Goal: Task Accomplishment & Management: Complete application form

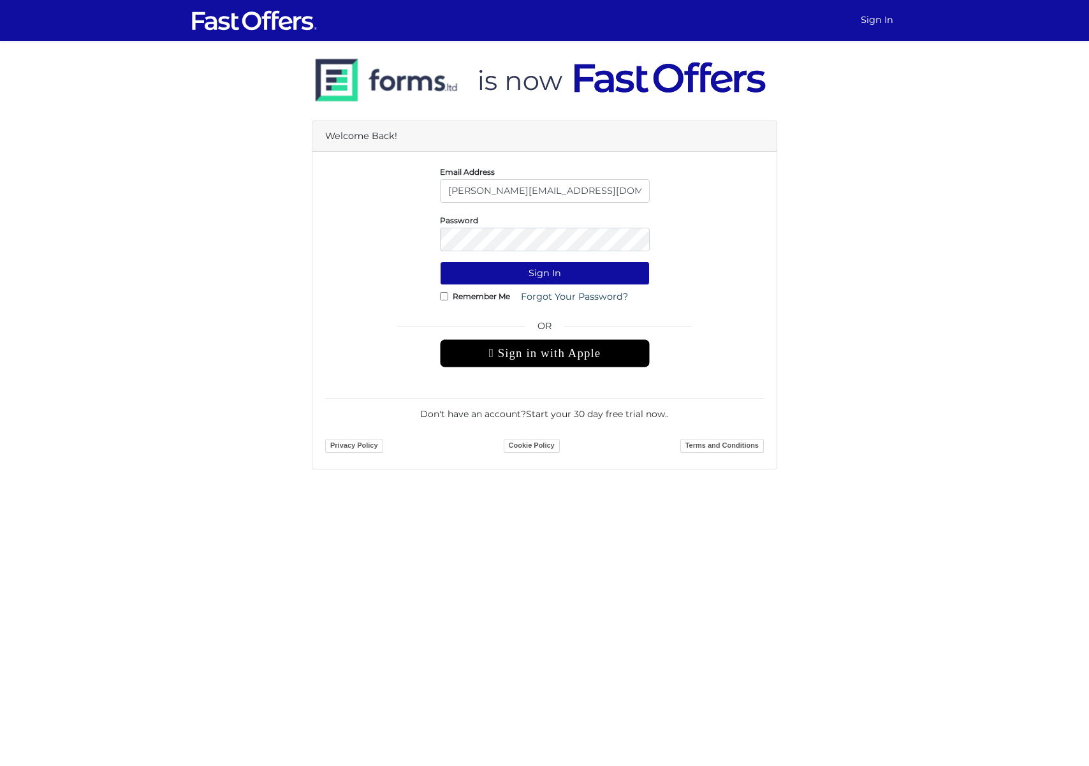
click at [449, 293] on div "Remember Me Forgot Your Password?" at bounding box center [545, 297] width 210 height 24
click at [440, 302] on div "Remember Me Forgot Your Password?" at bounding box center [545, 297] width 210 height 24
click at [444, 296] on input "Remember Me" at bounding box center [444, 296] width 8 height 8
checkbox input "true"
click at [528, 277] on button "Sign In" at bounding box center [545, 273] width 210 height 24
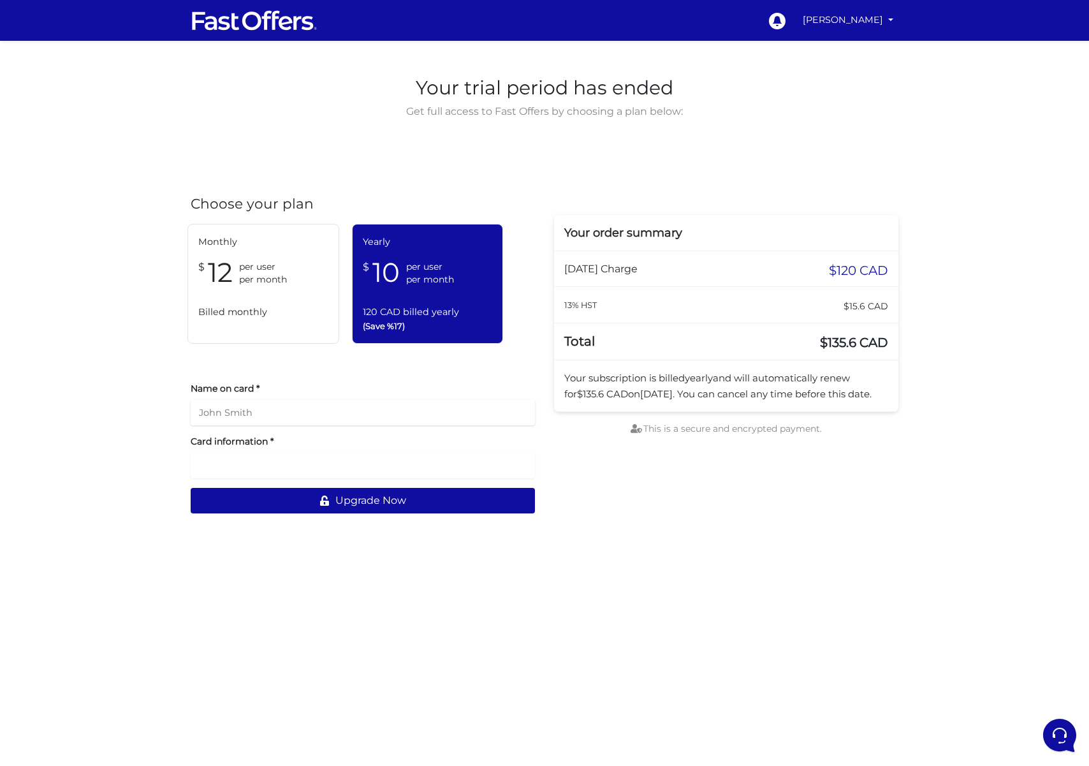
click at [307, 409] on input "text" at bounding box center [363, 412] width 344 height 25
type input "[PERSON_NAME]"
click at [427, 496] on button "Upgrade Now" at bounding box center [363, 500] width 344 height 25
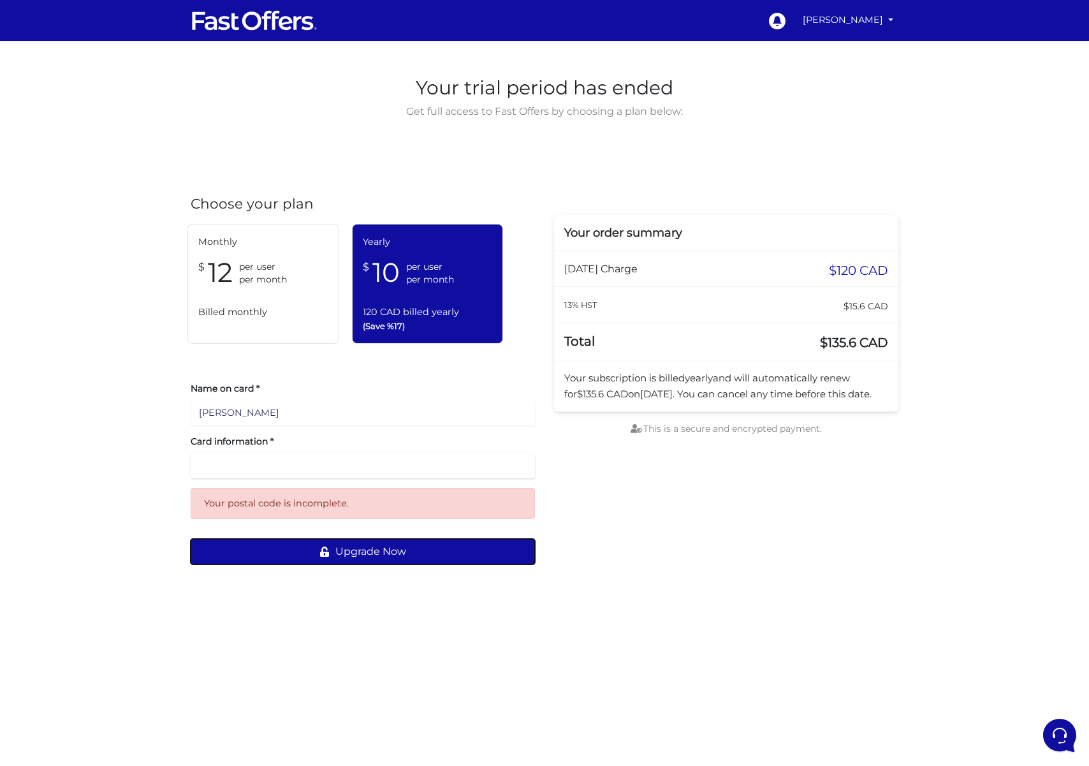
click at [423, 546] on button "Upgrade Now" at bounding box center [363, 551] width 344 height 25
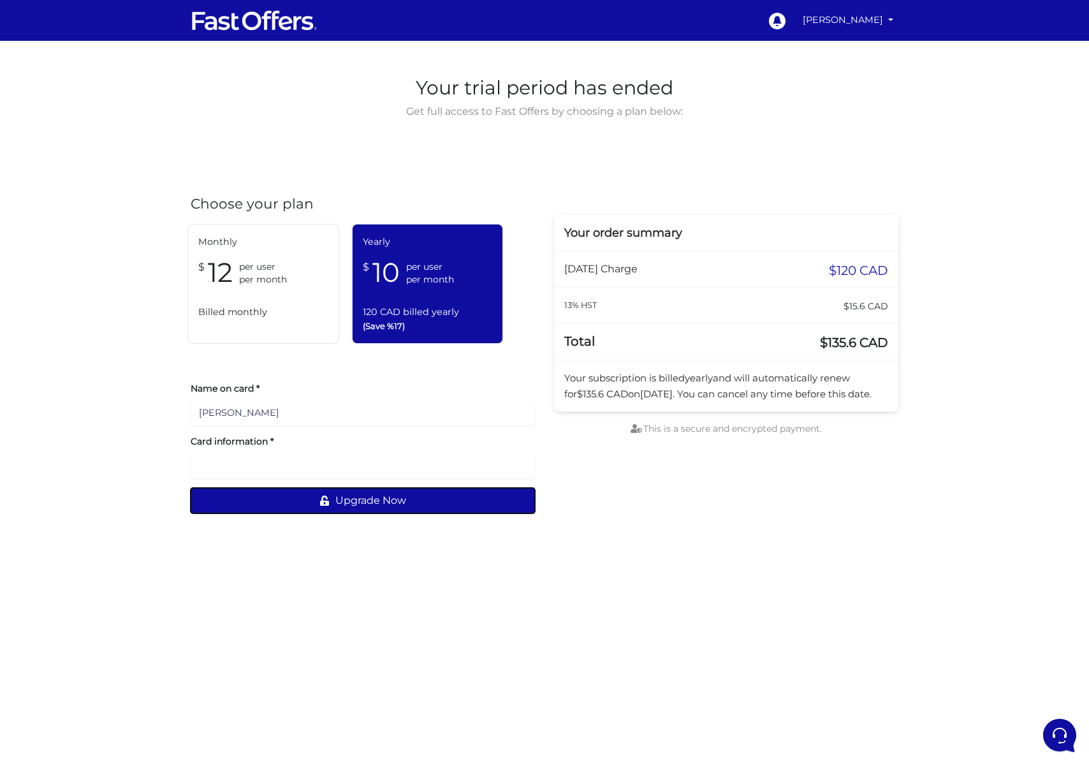
click at [358, 502] on button "Upgrade Now" at bounding box center [363, 500] width 344 height 25
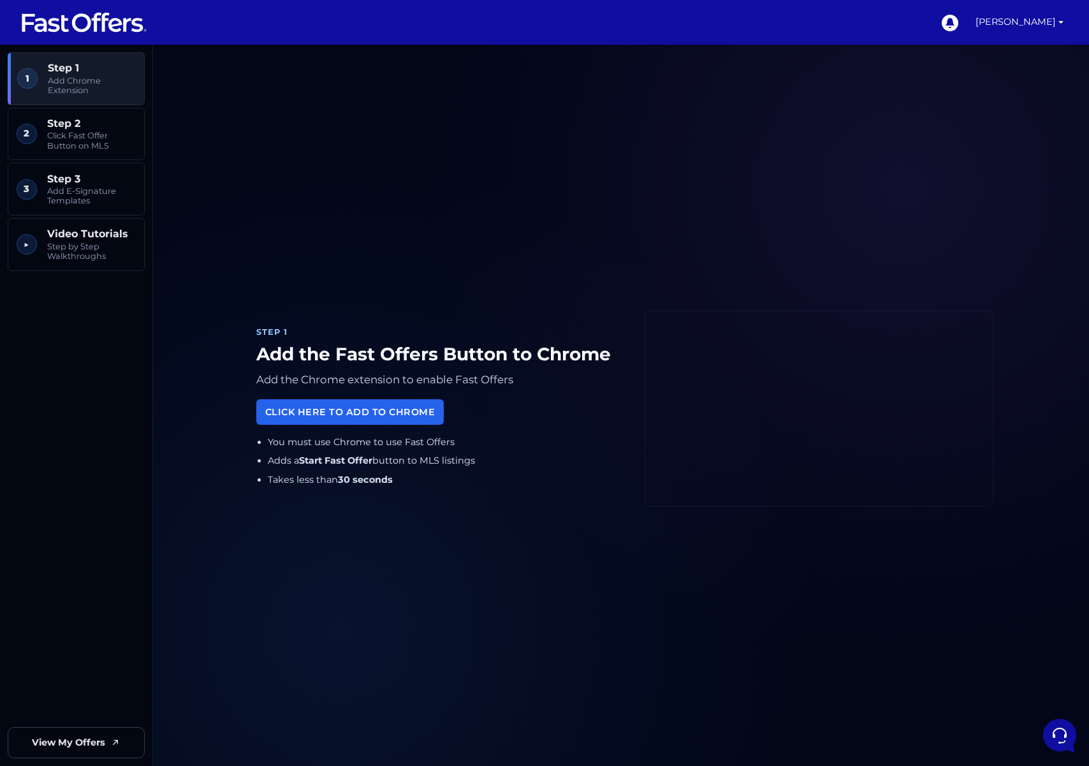
scroll to position [8, 0]
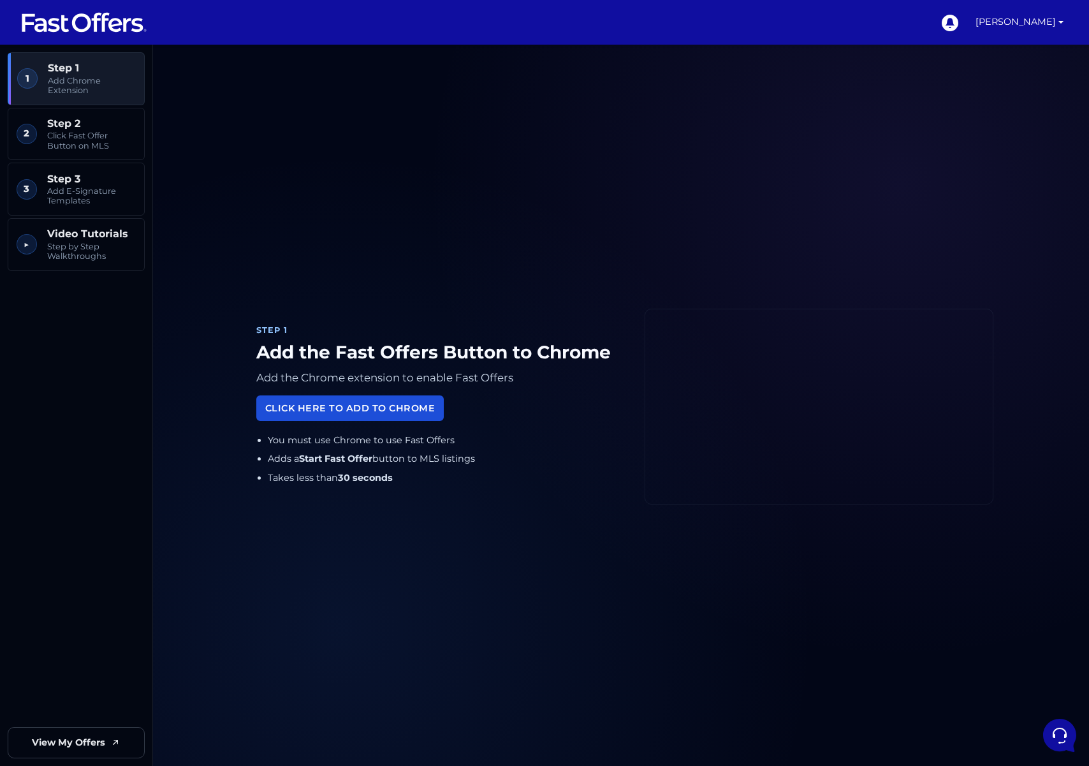
click at [409, 406] on link "Click Here to Add to Chrome" at bounding box center [349, 407] width 187 height 25
click at [103, 132] on span "Click Fast Offer Button on MLS" at bounding box center [91, 141] width 89 height 20
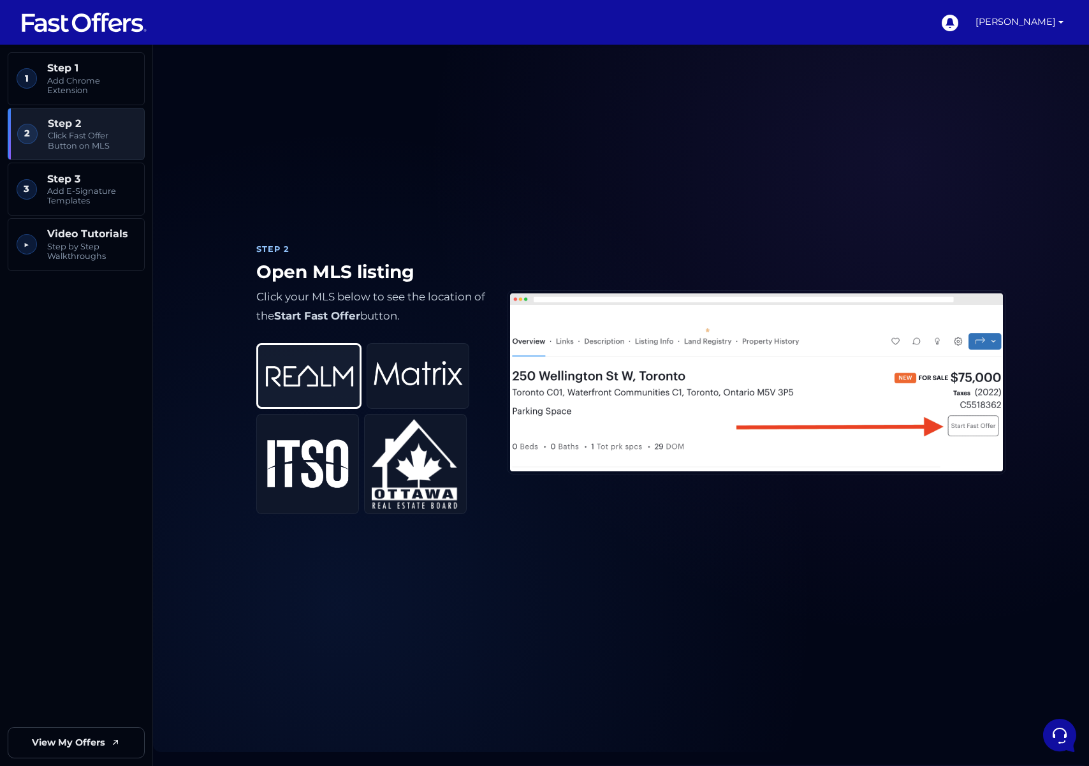
scroll to position [796, 0]
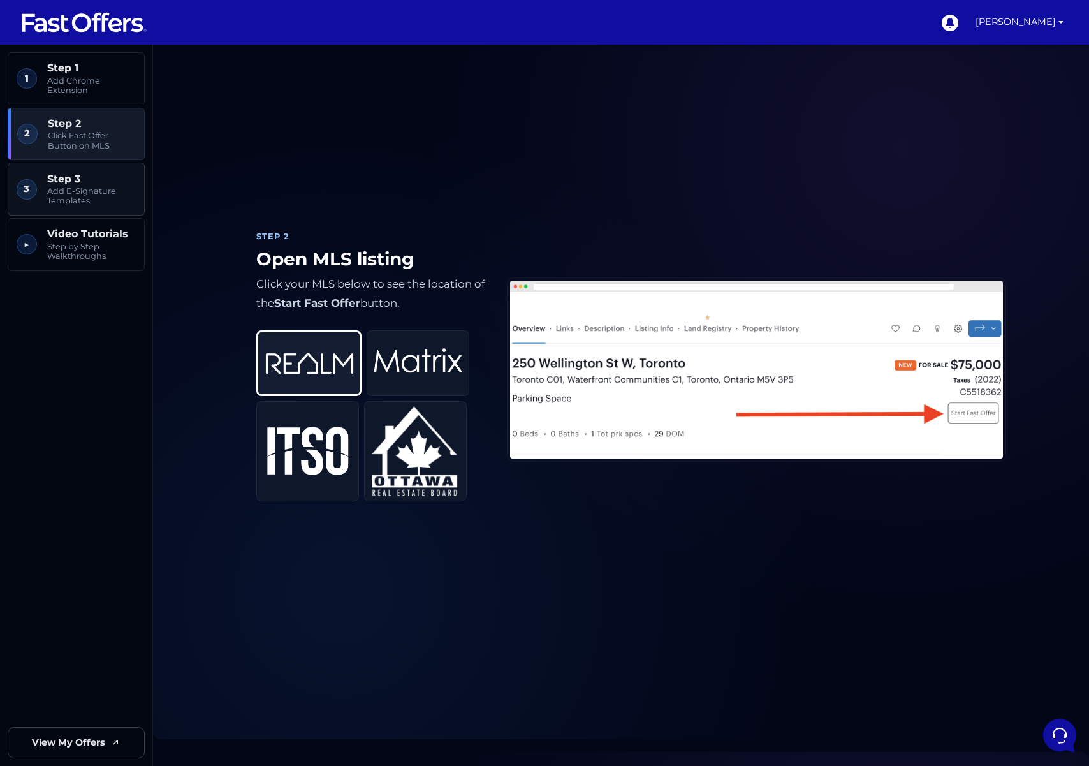
click at [94, 189] on span "Add E-Signature Templates" at bounding box center [91, 196] width 89 height 20
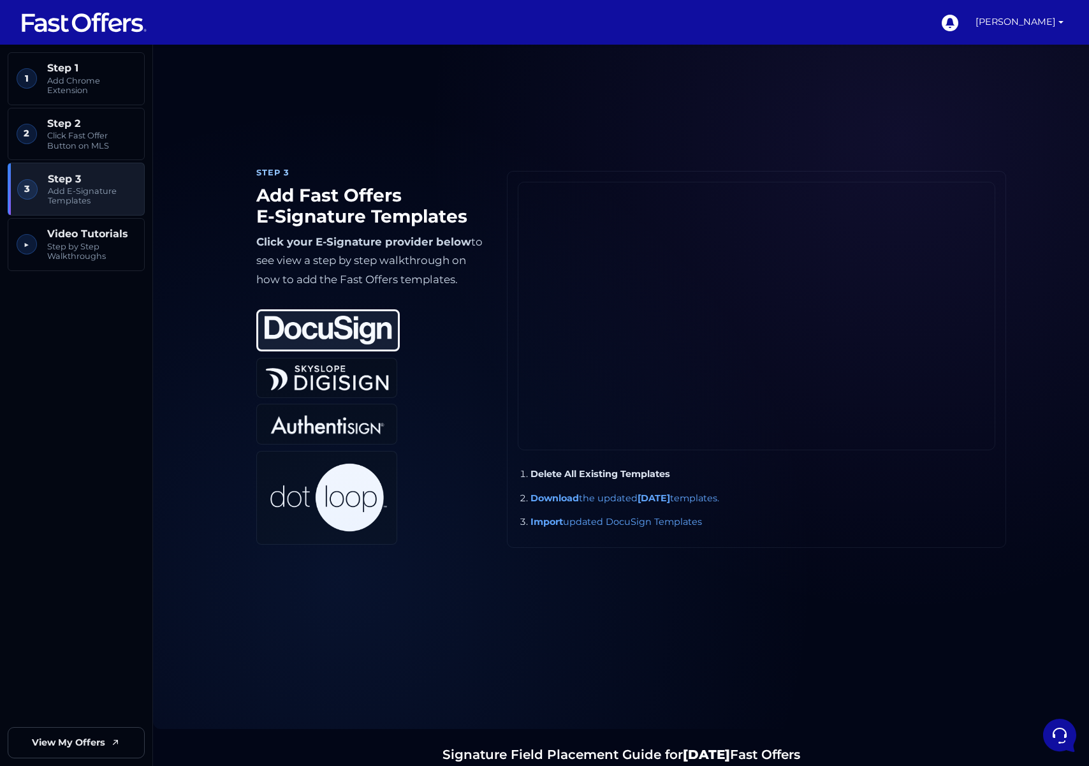
scroll to position [1561, 0]
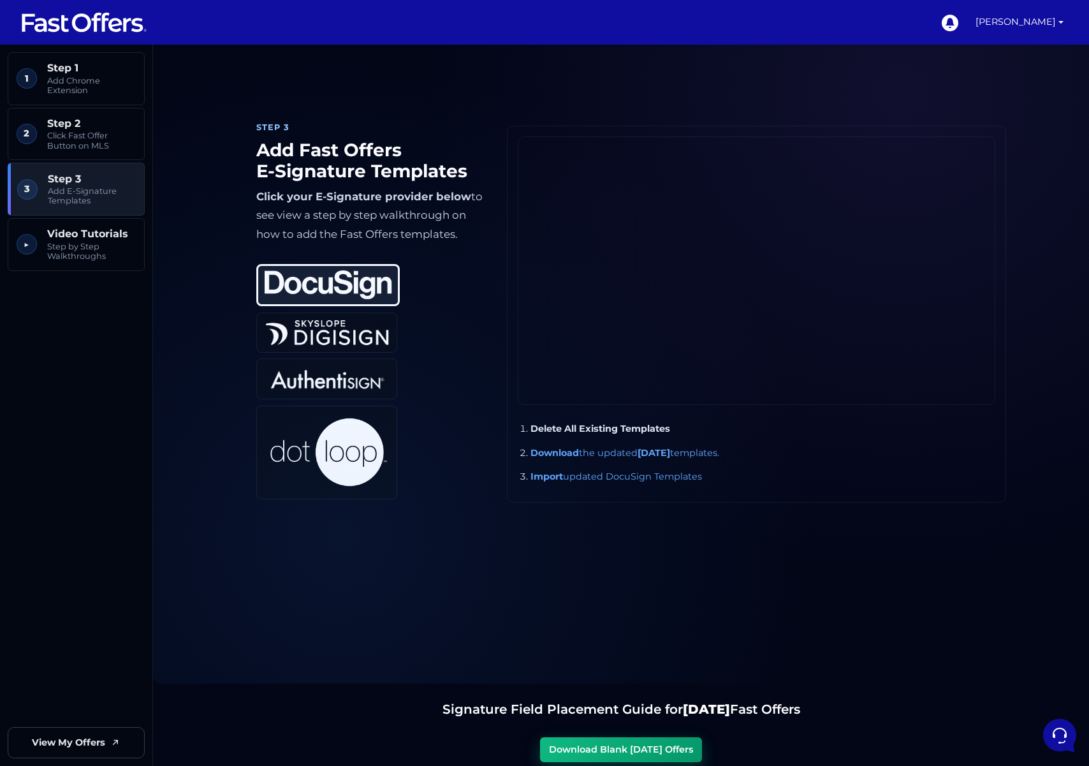
click at [71, 188] on span "Add E-Signature Templates" at bounding box center [92, 196] width 88 height 20
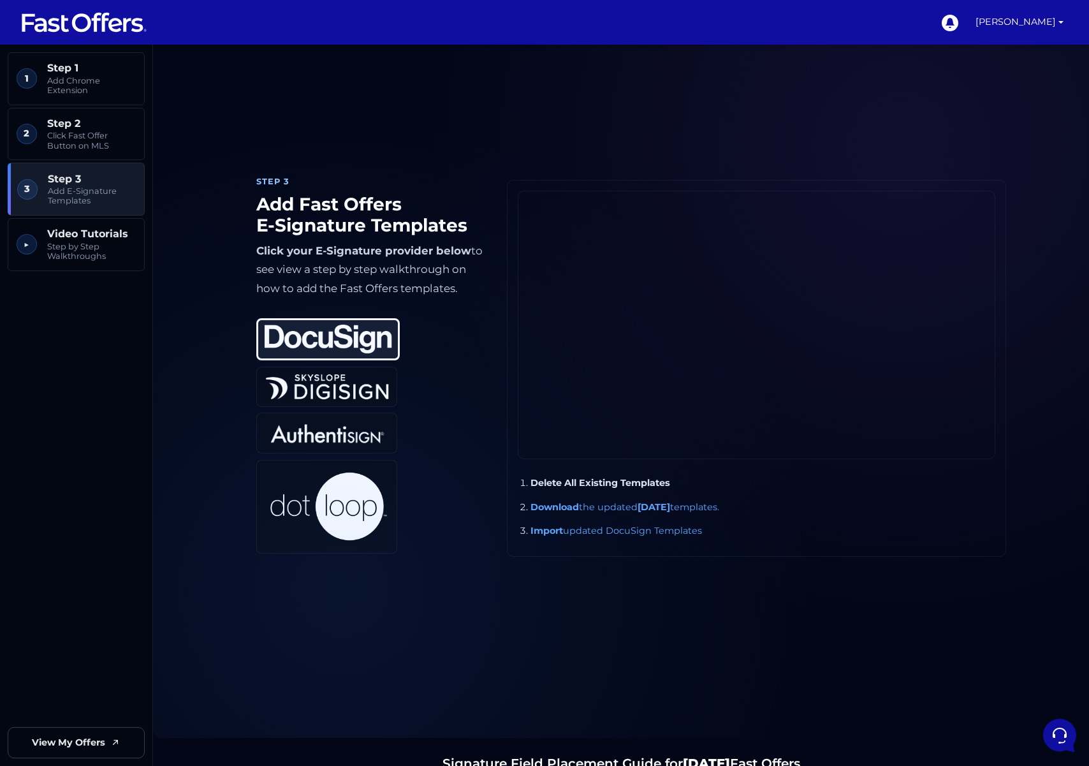
scroll to position [1548, 0]
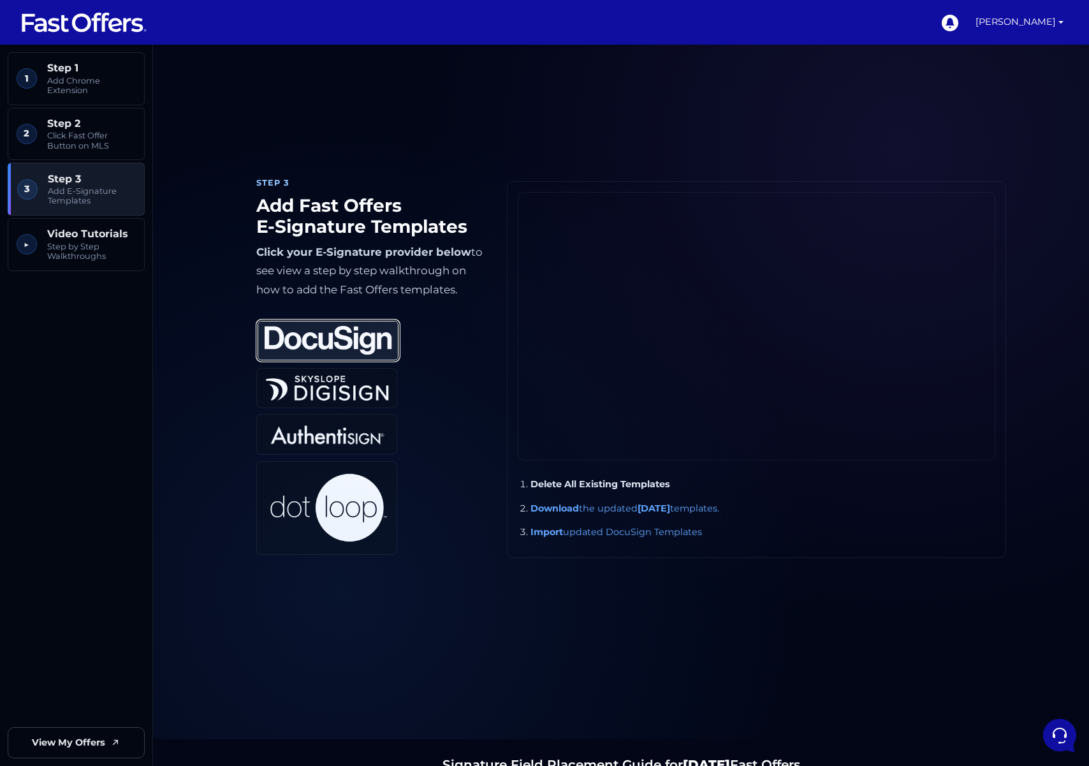
click at [326, 338] on img at bounding box center [328, 340] width 127 height 29
click at [365, 337] on img at bounding box center [328, 340] width 127 height 29
click at [670, 507] on strong "May 2024" at bounding box center [653, 507] width 33 height 11
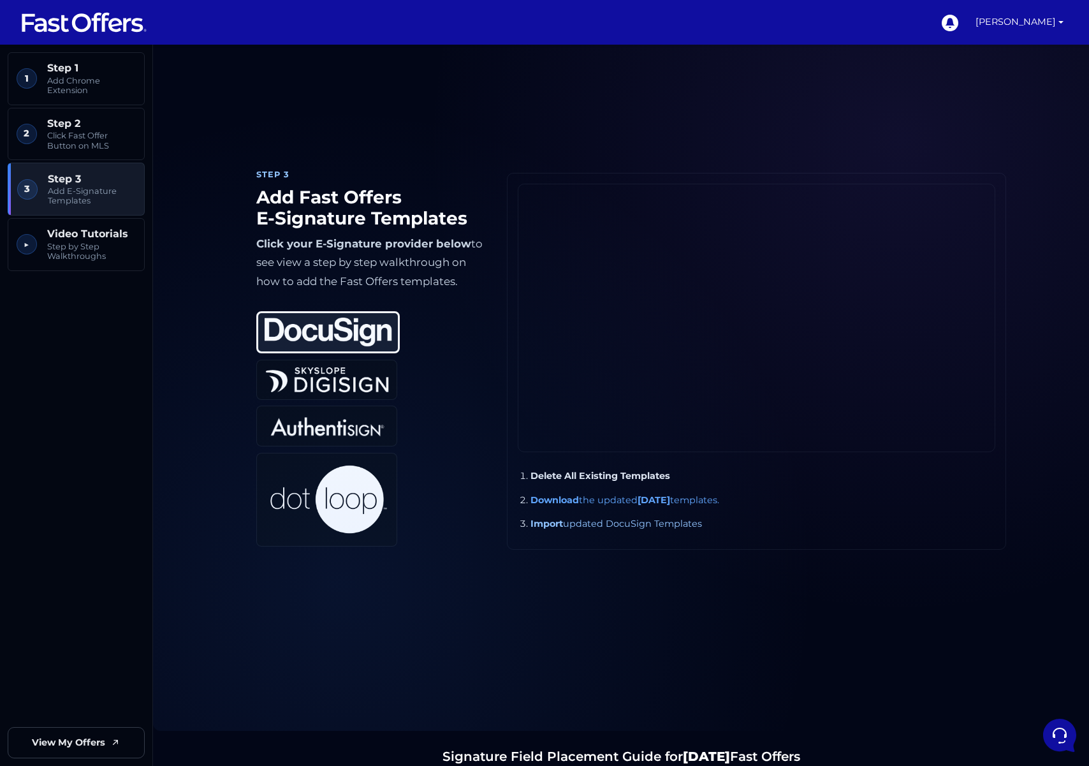
click at [551, 527] on strong "Import" at bounding box center [546, 523] width 33 height 11
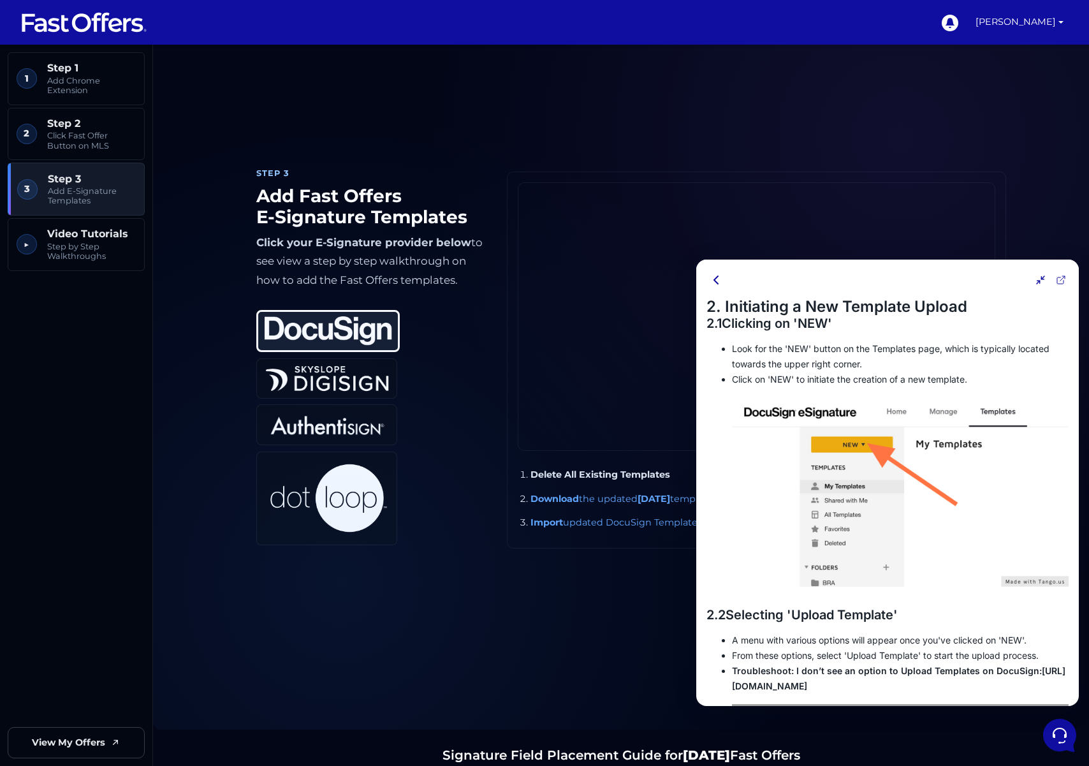
scroll to position [1562, 0]
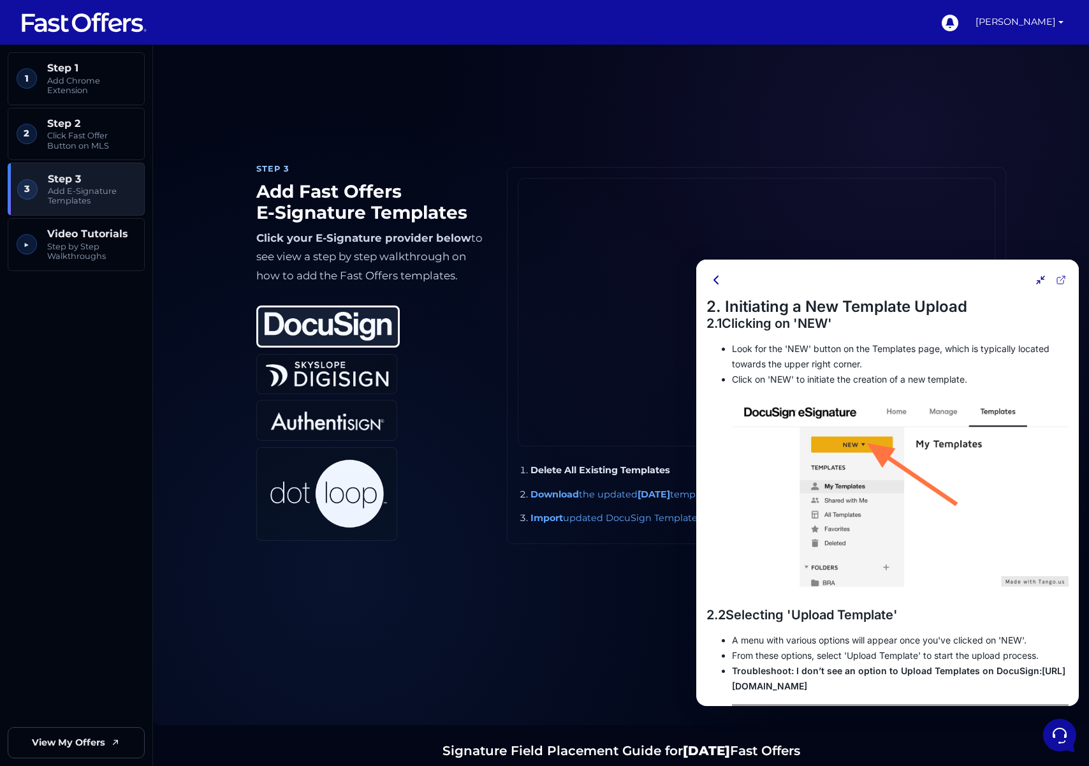
click at [908, 430] on img at bounding box center [900, 491] width 337 height 189
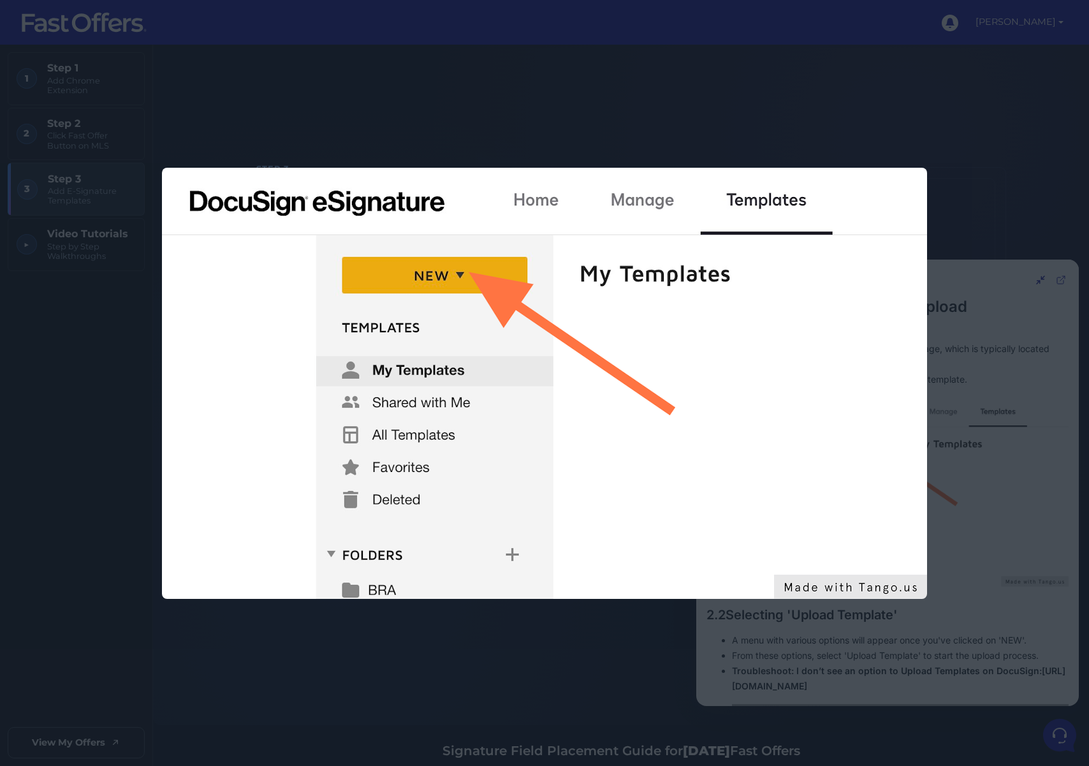
scroll to position [0, 0]
click at [904, 430] on img at bounding box center [544, 383] width 765 height 431
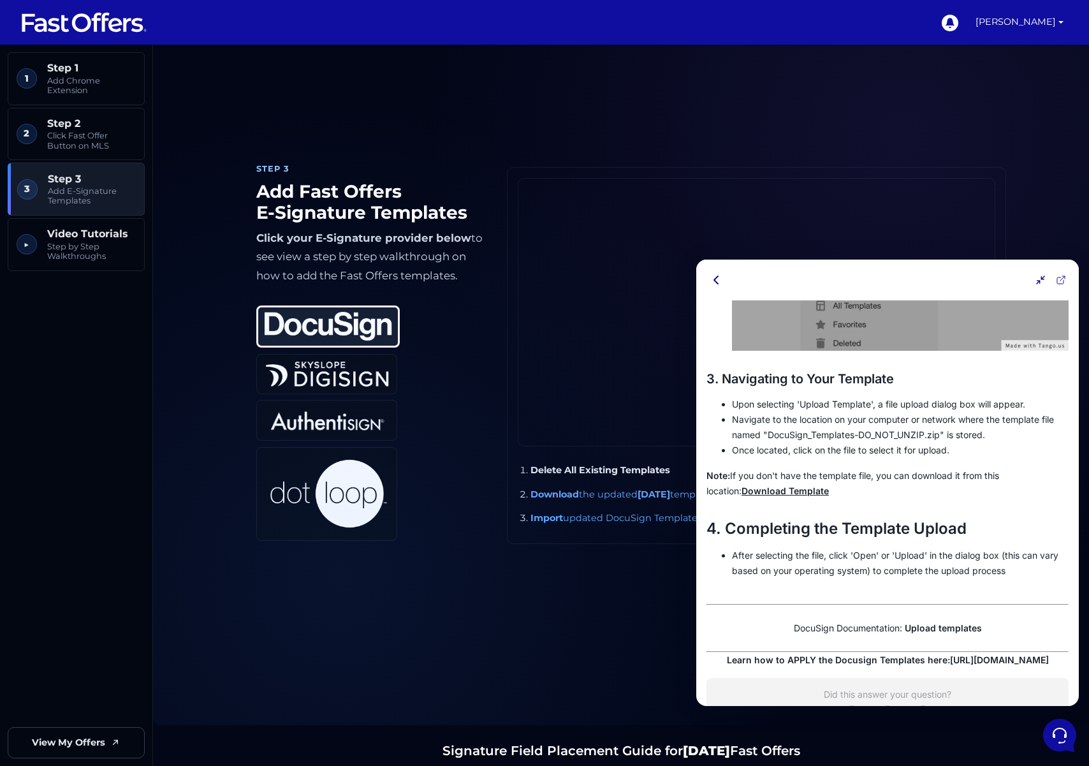
scroll to position [1560, 0]
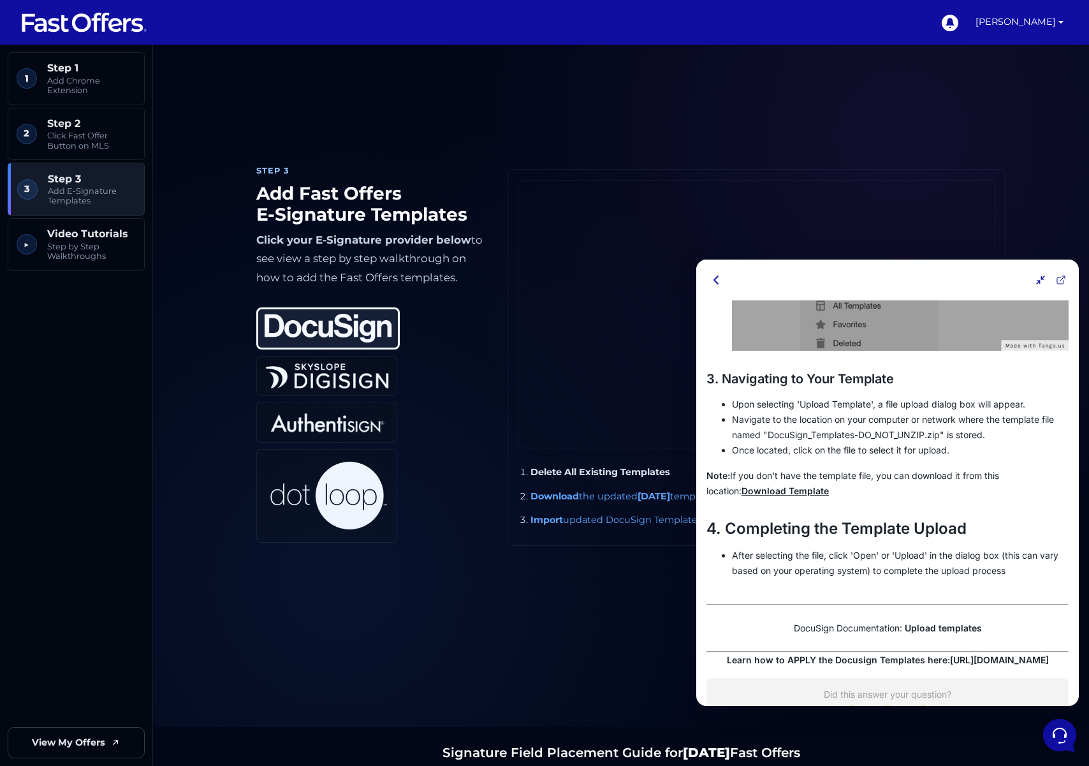
click at [714, 280] on icon at bounding box center [716, 280] width 4 height 8
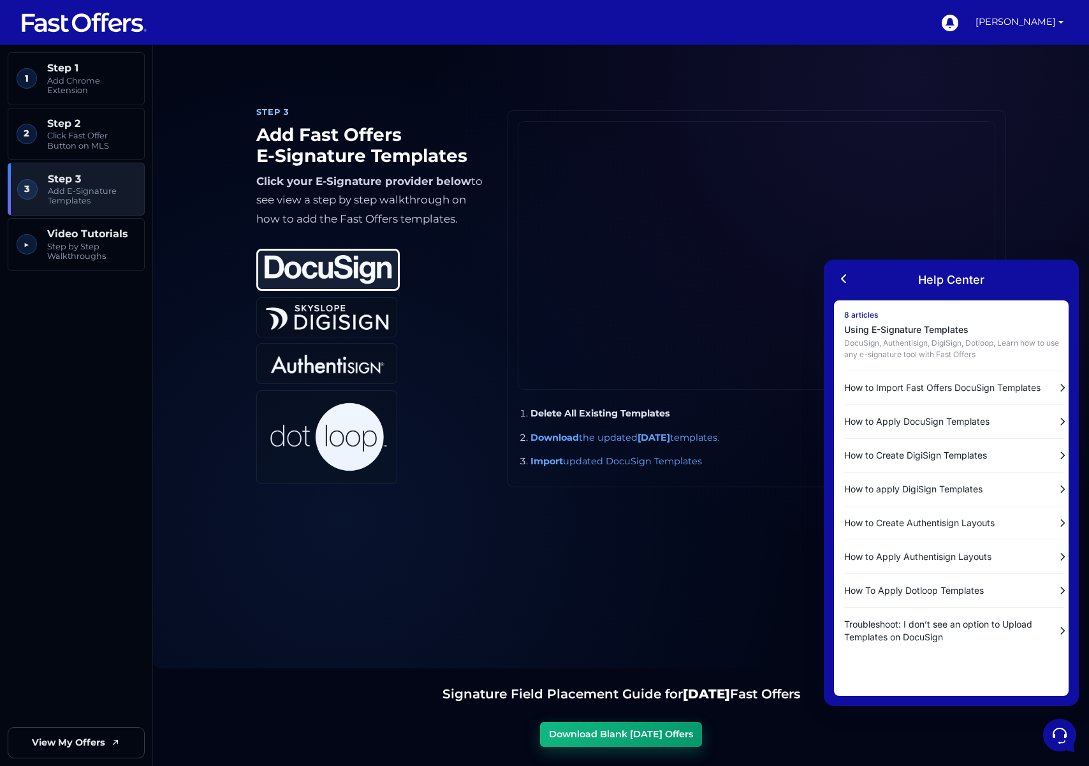
scroll to position [1619, 0]
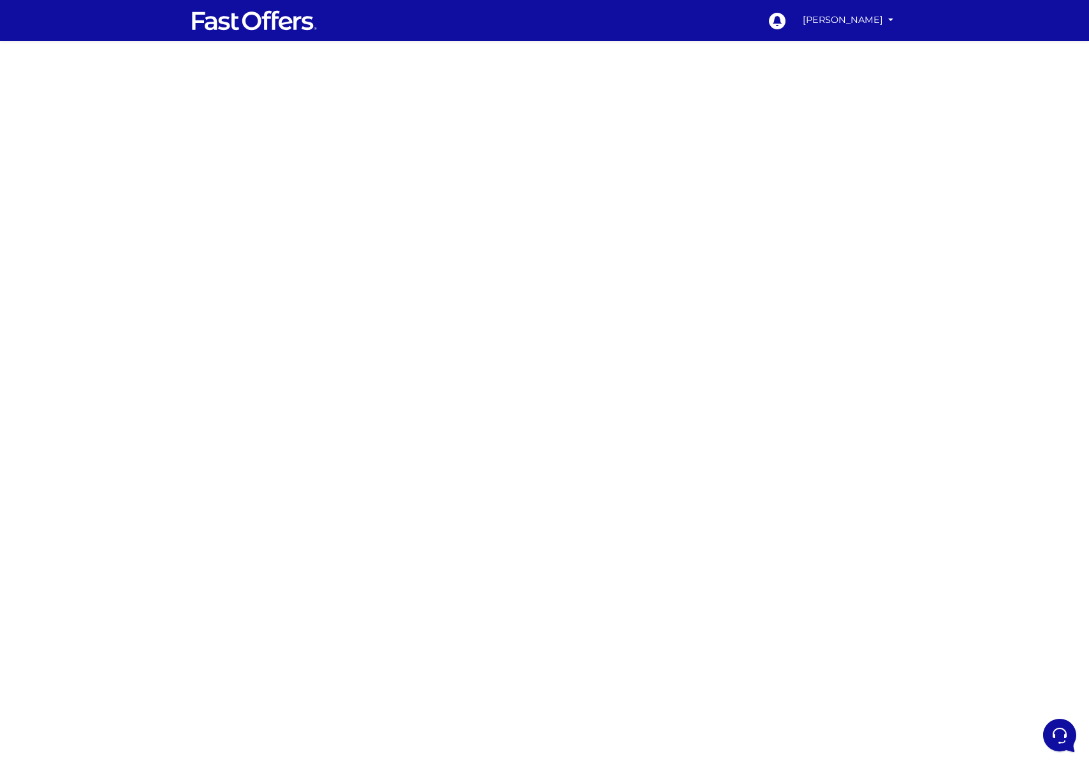
click at [773, 302] on div at bounding box center [544, 359] width 1089 height 637
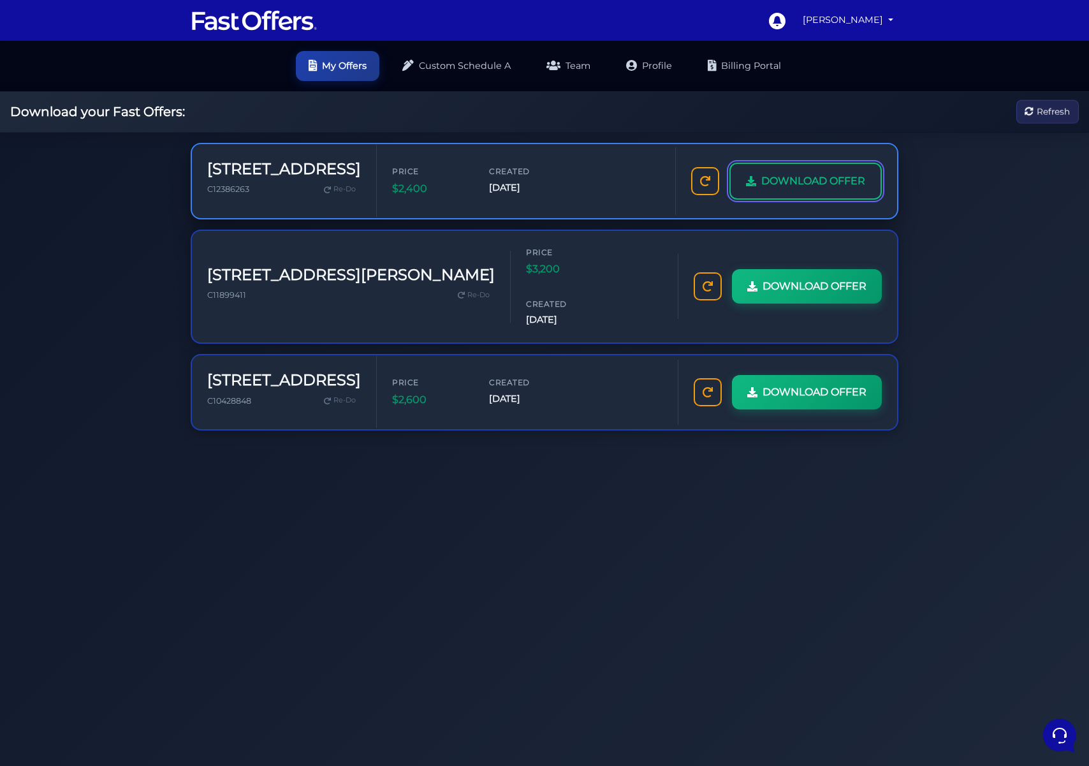
click at [864, 183] on span "DOWNLOAD OFFER" at bounding box center [813, 181] width 104 height 17
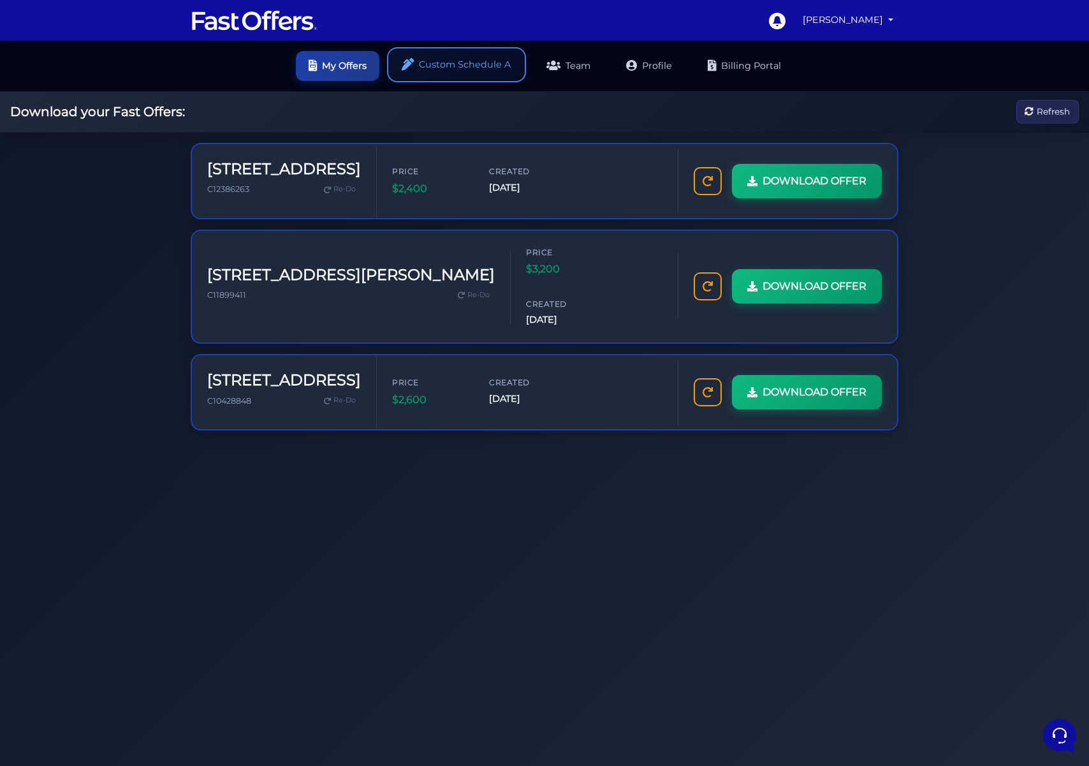
click at [450, 67] on link "Custom Schedule A" at bounding box center [456, 65] width 134 height 30
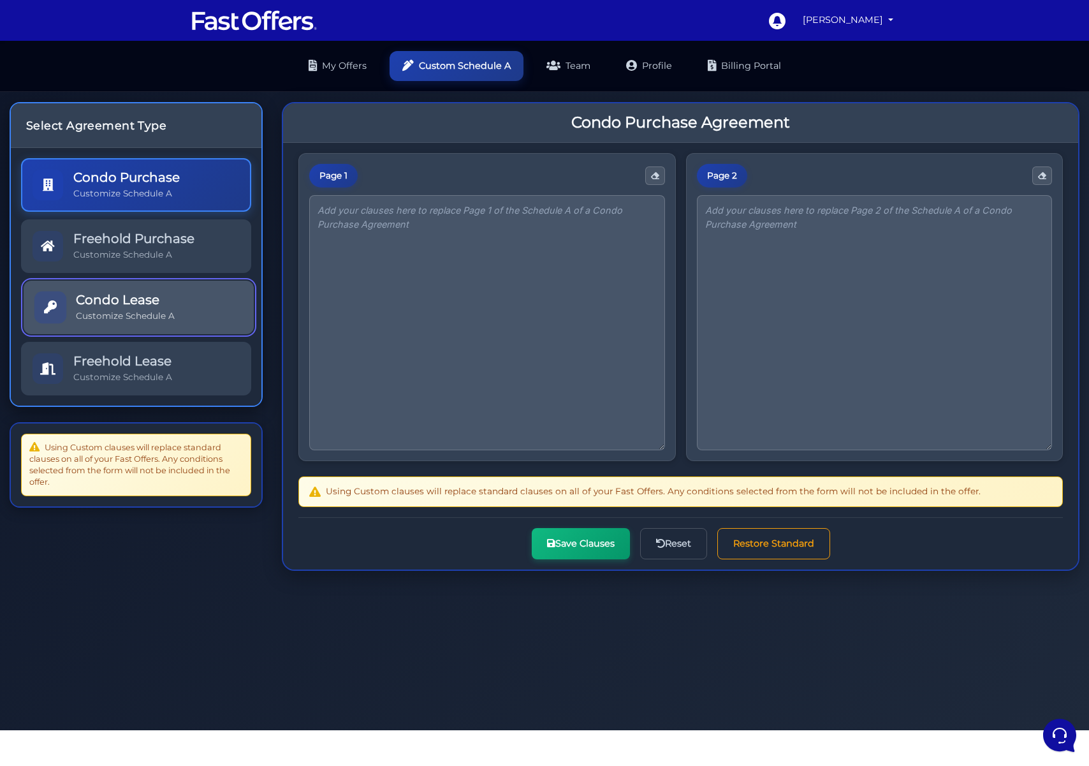
click at [184, 305] on link "Condo Lease Customize Schedule A" at bounding box center [139, 307] width 230 height 54
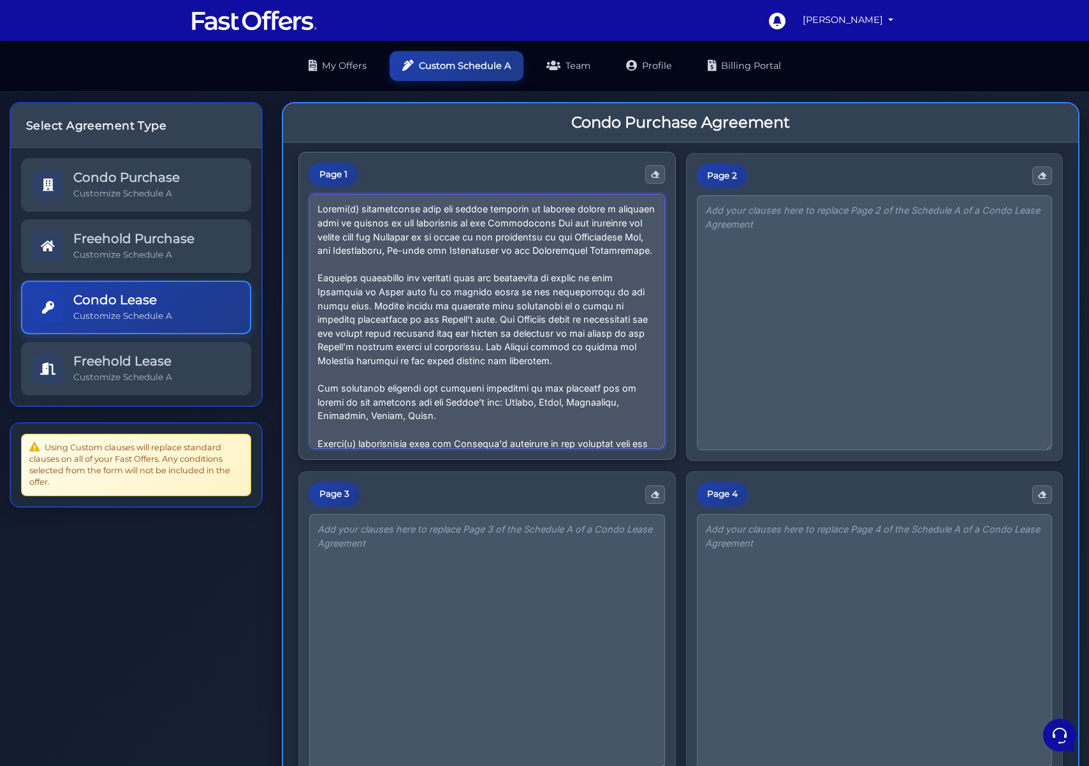
click at [609, 247] on textarea at bounding box center [487, 321] width 356 height 255
click at [443, 268] on textarea at bounding box center [487, 321] width 356 height 255
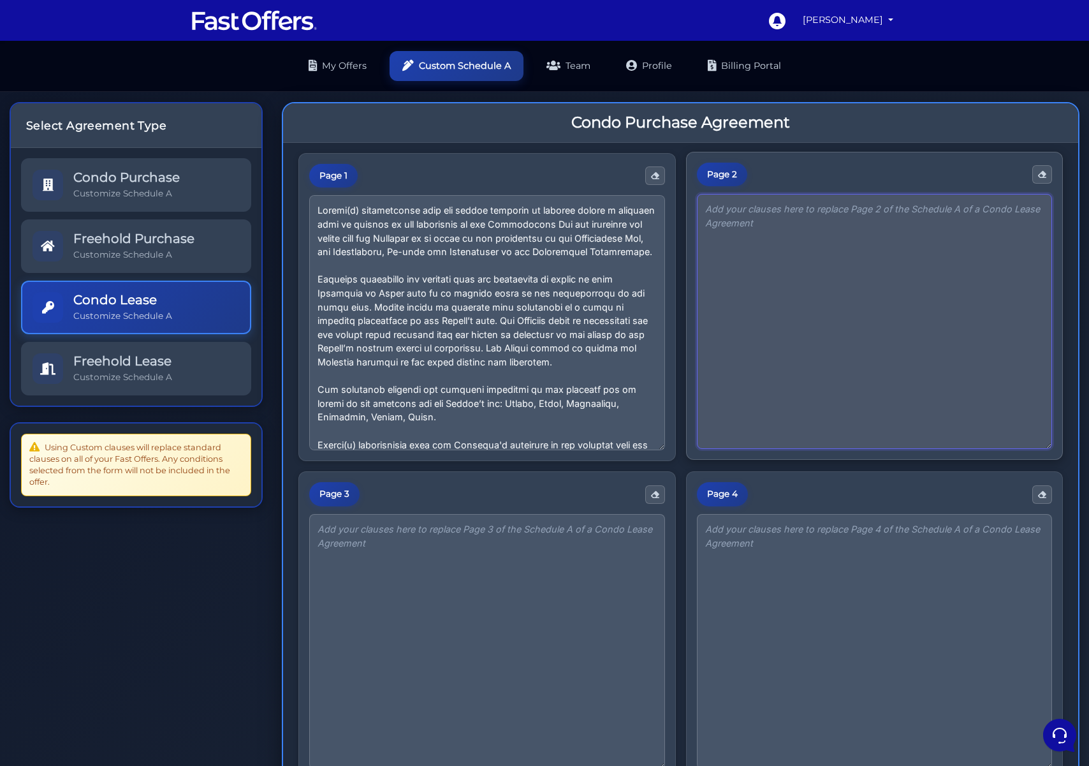
click at [790, 354] on textarea at bounding box center [875, 321] width 356 height 255
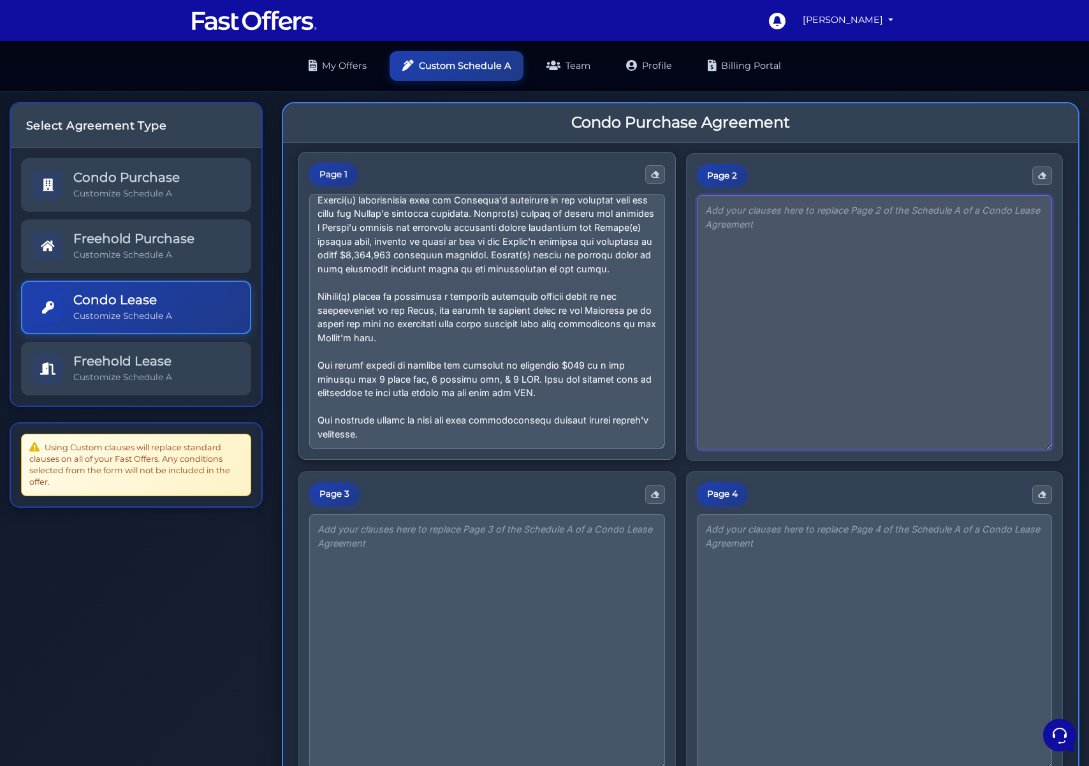
scroll to position [258, 0]
click at [238, 558] on div "Select Agreement Type Condo Purchase Customize Schedule A Freehold Purchase Cus…" at bounding box center [136, 501] width 272 height 818
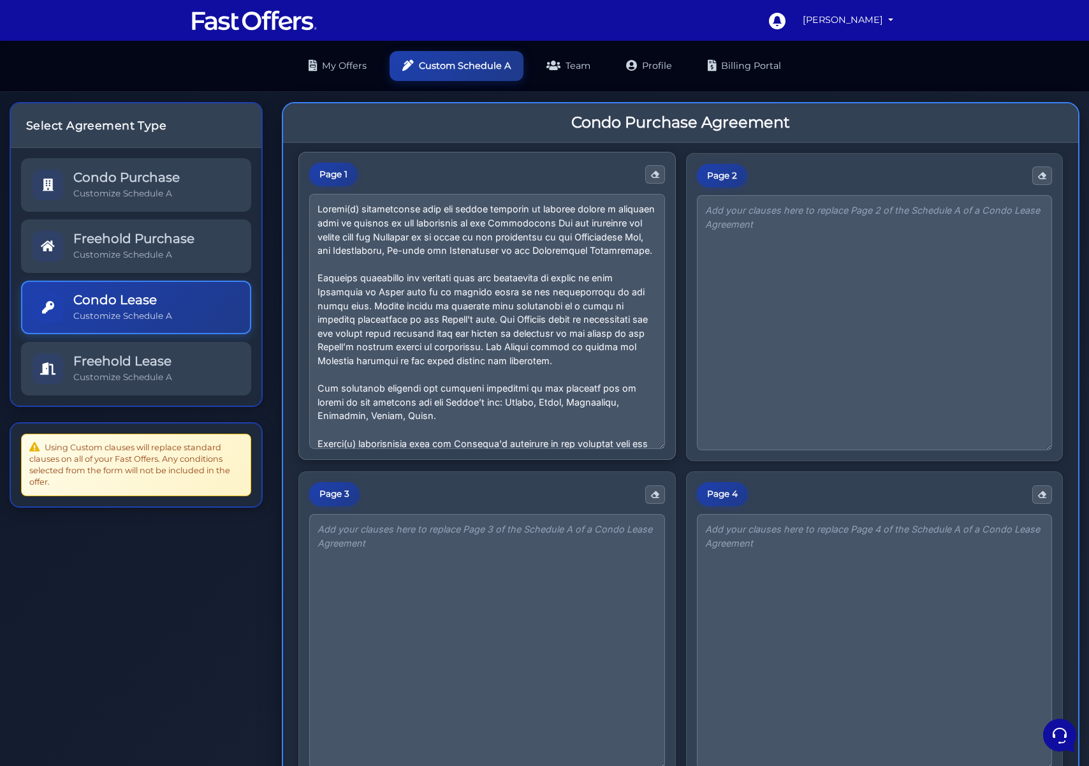
scroll to position [1, 0]
drag, startPoint x: 410, startPoint y: 268, endPoint x: 272, endPoint y: 211, distance: 149.2
click at [272, 211] on div "Condo Purchase Agreement Page 1 Page 2 Page 3 Page 4" at bounding box center [680, 501] width 817 height 818
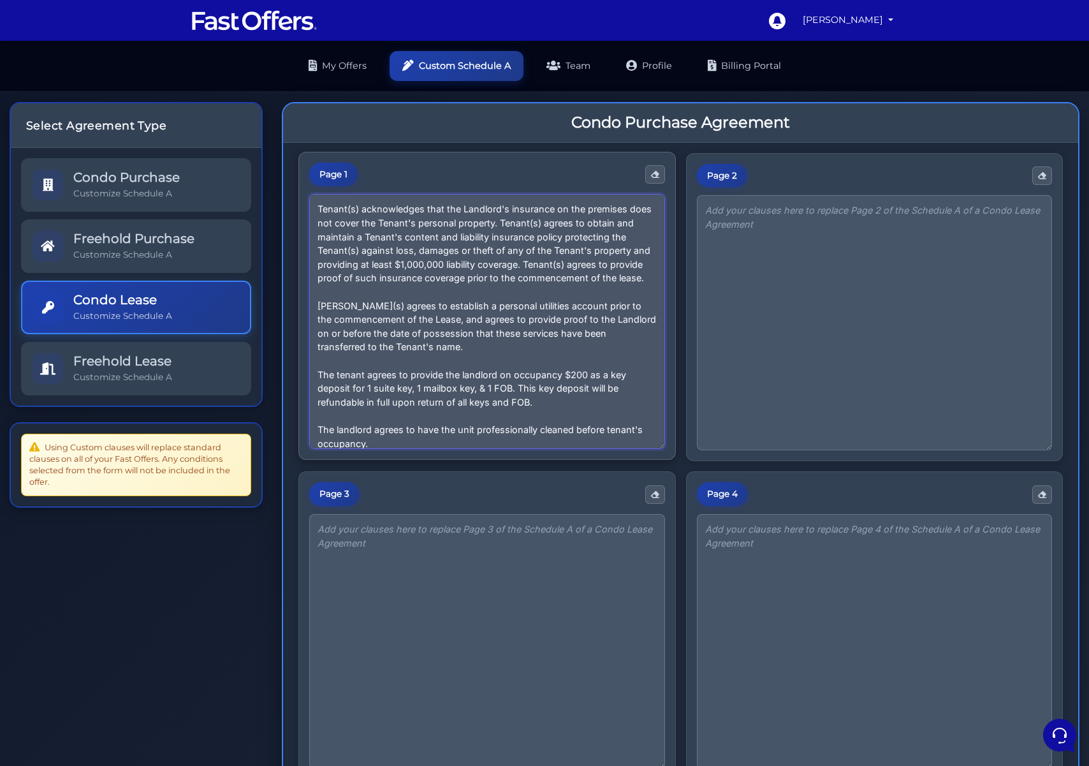
scroll to position [10, 0]
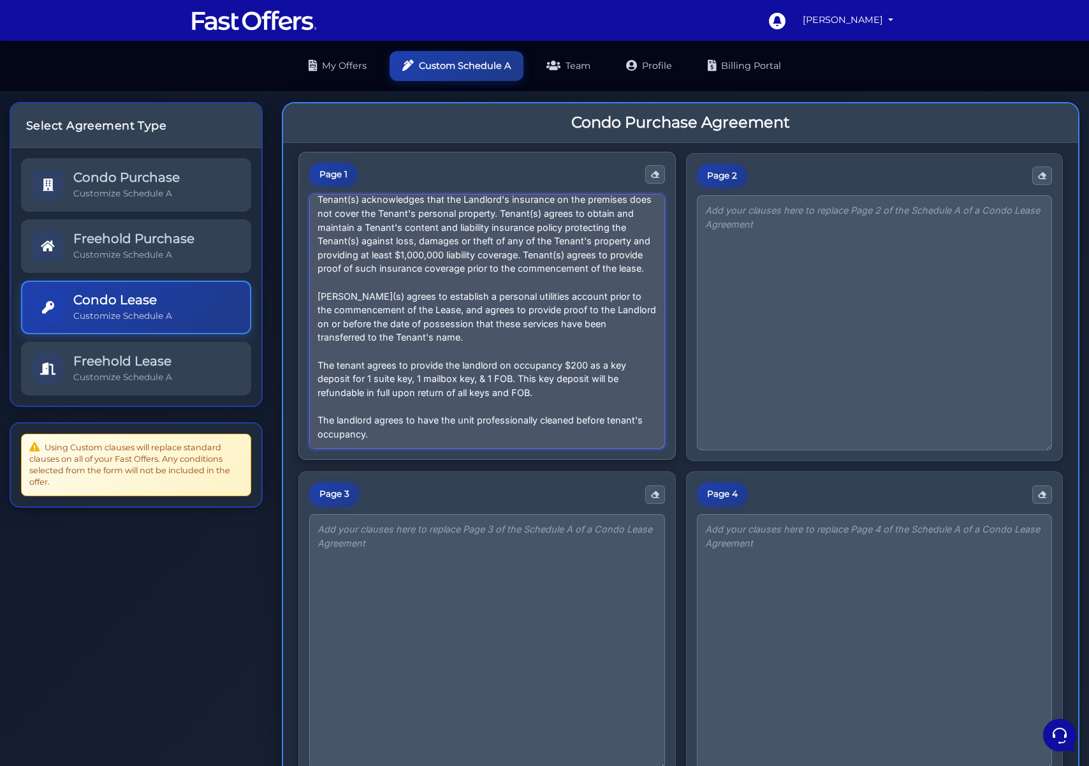
drag, startPoint x: 574, startPoint y: 366, endPoint x: 613, endPoint y: 370, distance: 38.4
click at [574, 366] on textarea at bounding box center [487, 321] width 356 height 255
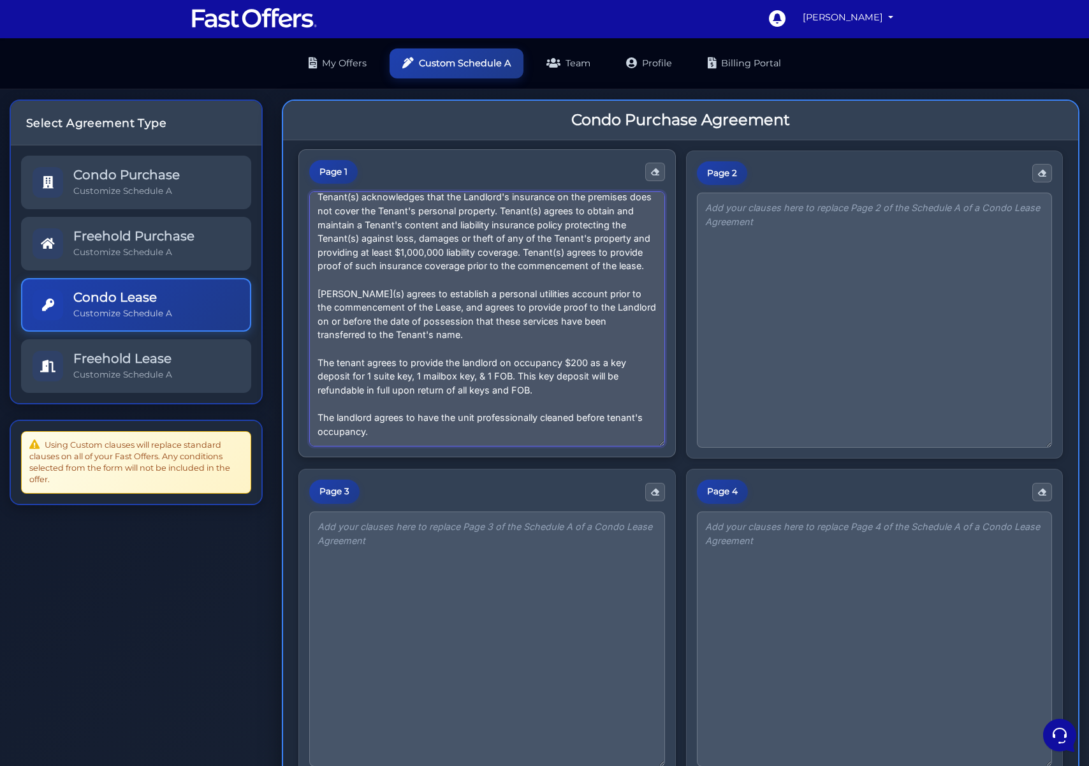
scroll to position [175, 0]
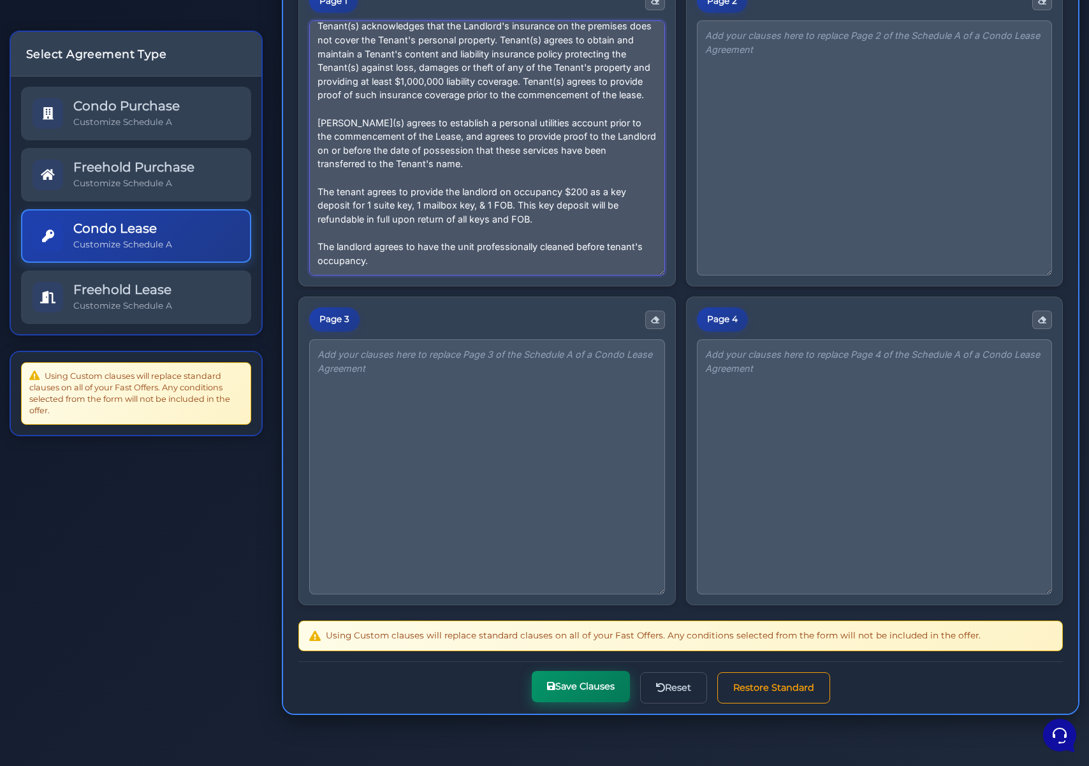
type textarea "Tenant(s) acknowledges that the Landlord's insurance on the premises does not c…"
click at [590, 682] on button "Save Clauses" at bounding box center [581, 686] width 98 height 31
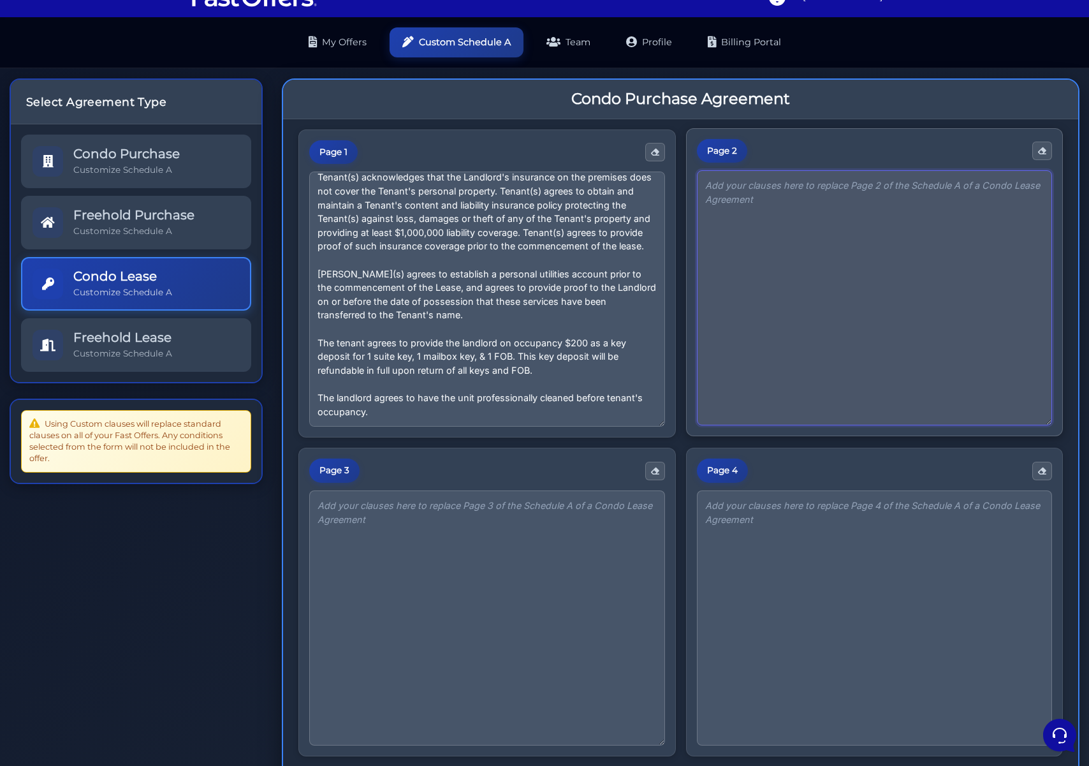
scroll to position [18, 0]
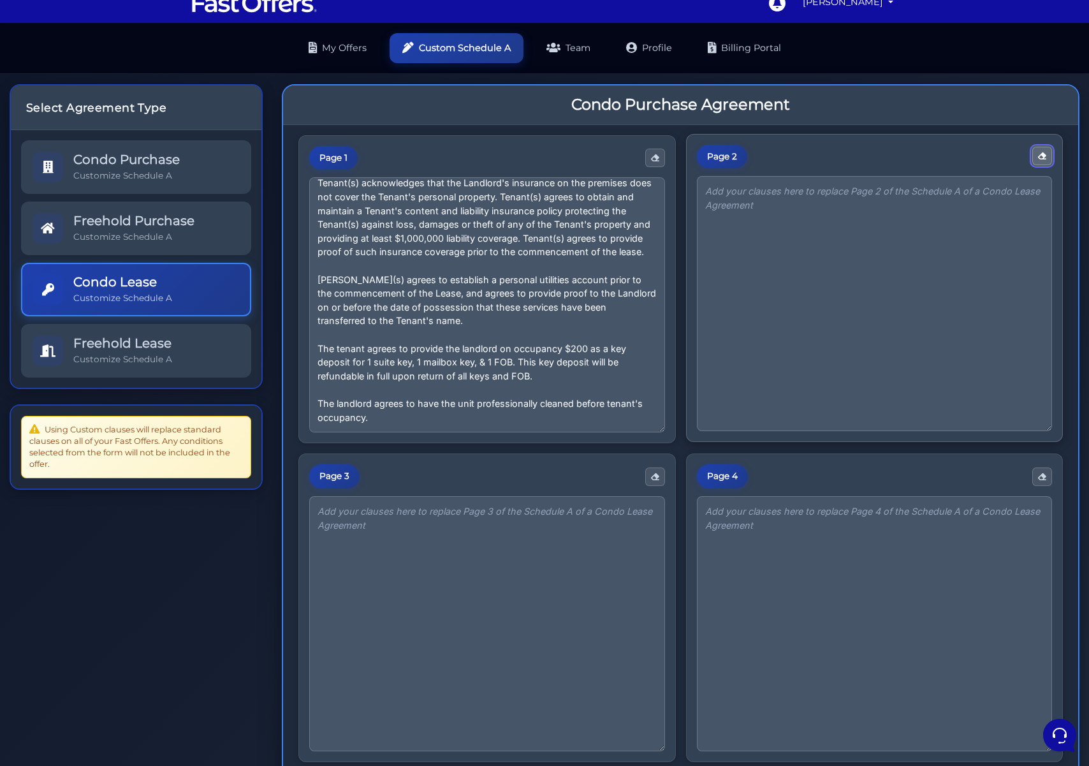
click at [1040, 159] on icon "button" at bounding box center [1042, 156] width 8 height 8
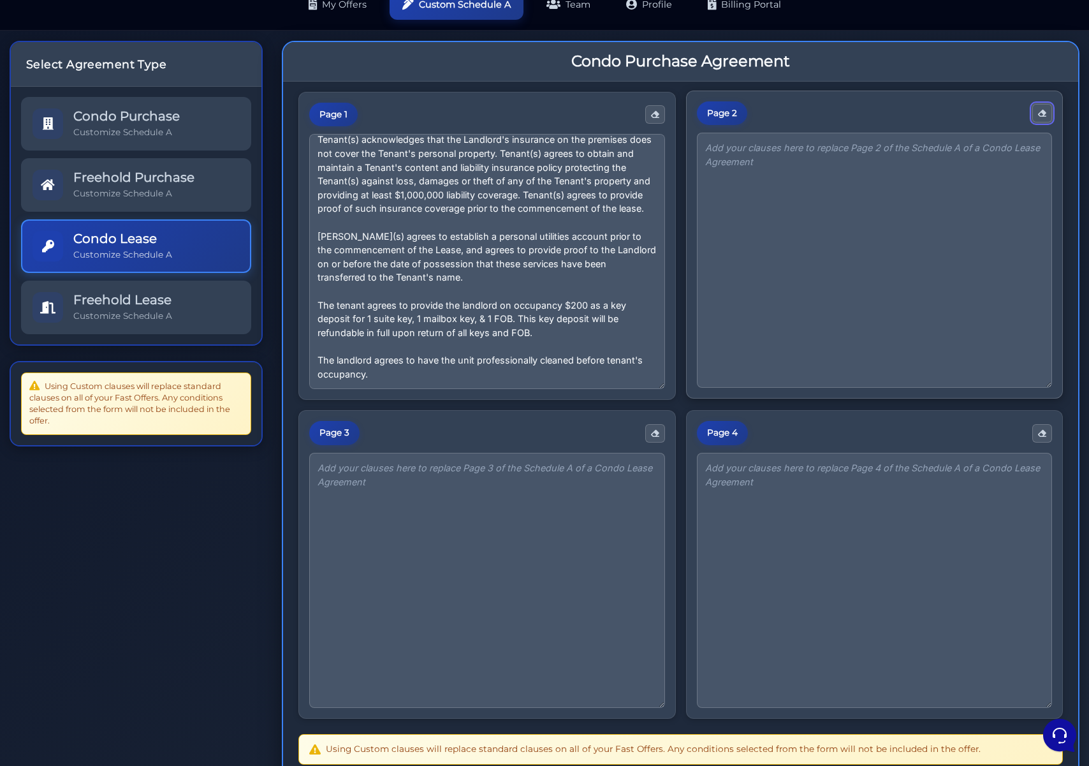
scroll to position [63, 0]
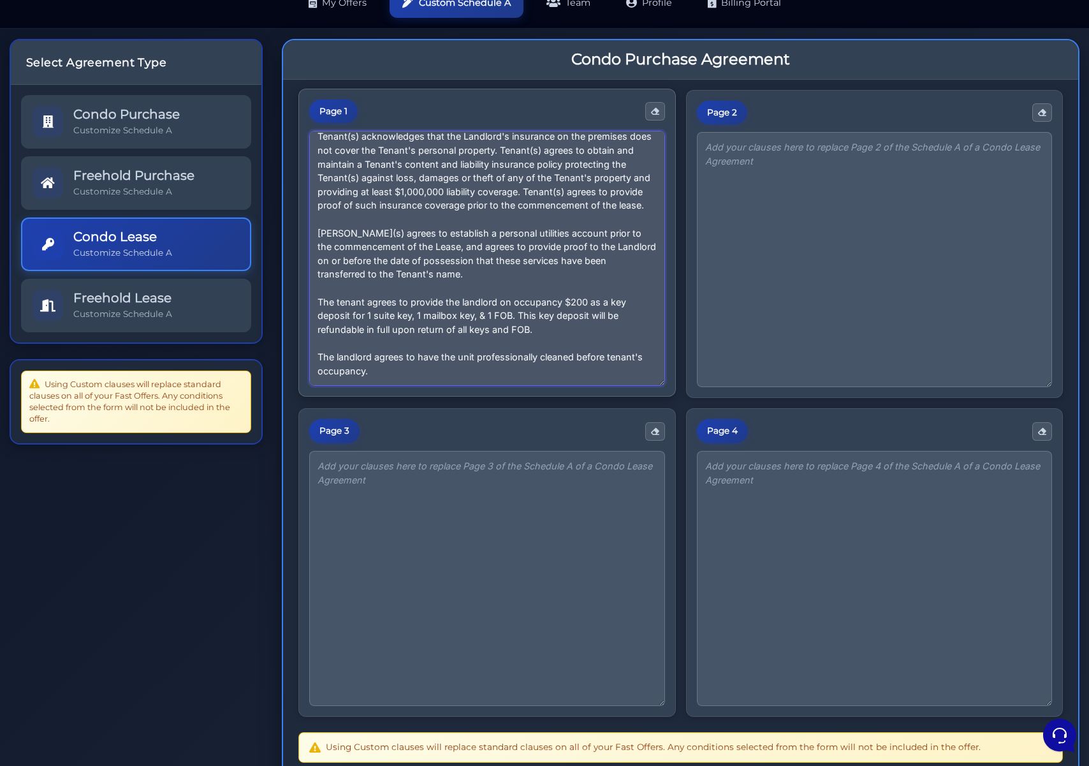
click at [495, 252] on textarea at bounding box center [487, 258] width 356 height 255
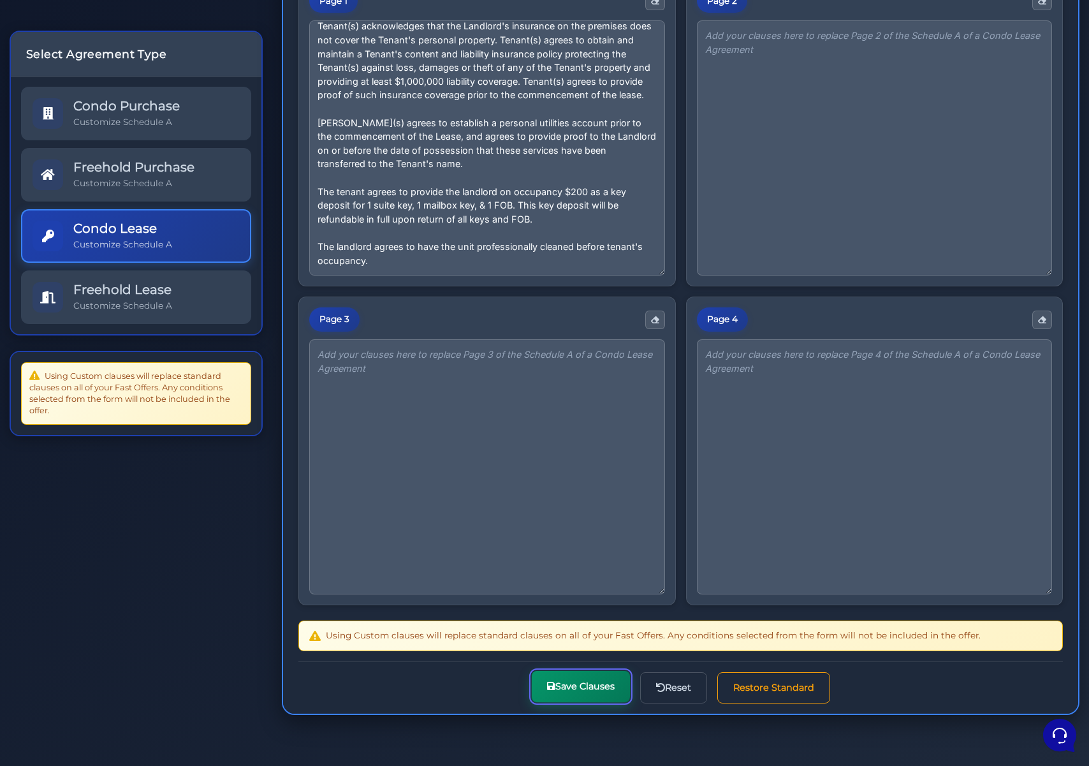
click at [588, 688] on button "Save Clauses" at bounding box center [581, 686] width 98 height 31
click at [442, 338] on textarea at bounding box center [487, 465] width 356 height 255
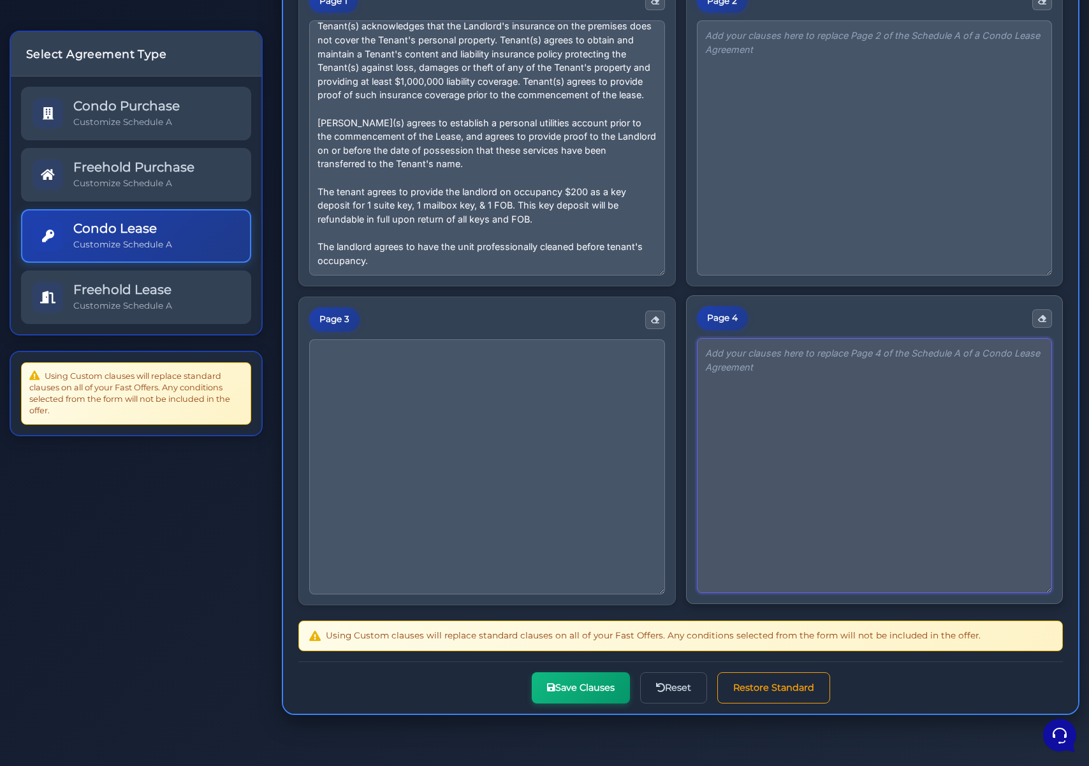
click at [842, 382] on textarea at bounding box center [875, 465] width 356 height 255
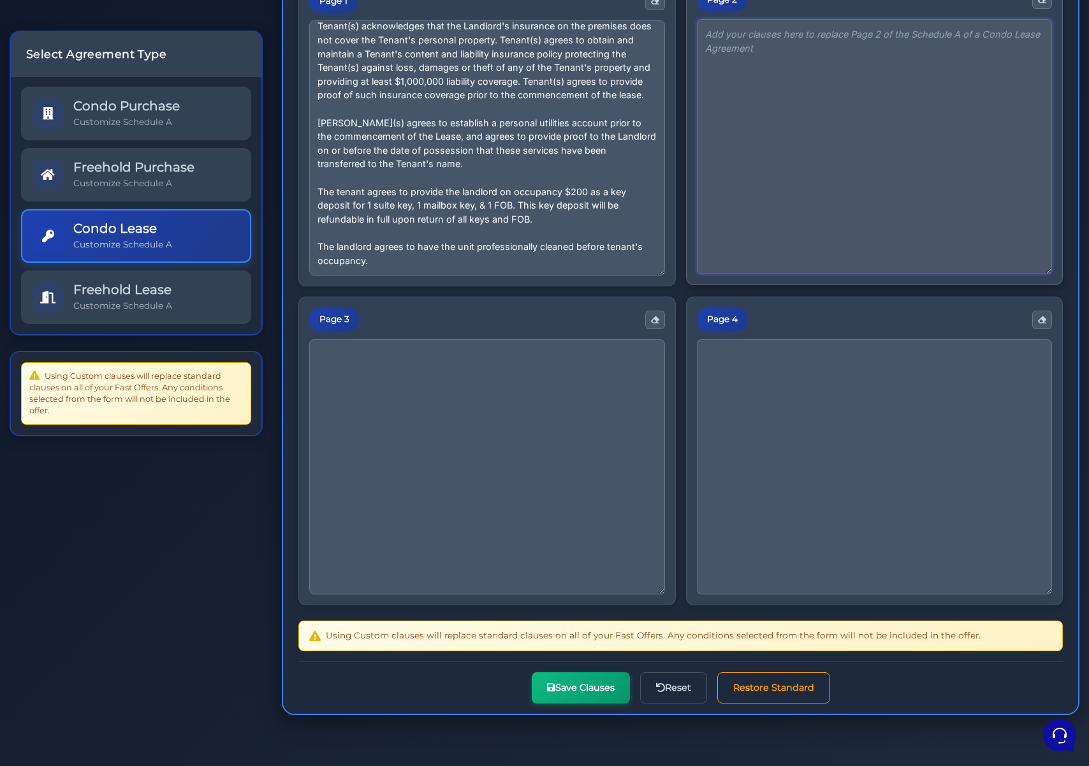
click at [789, 48] on textarea at bounding box center [875, 146] width 356 height 255
drag, startPoint x: 342, startPoint y: 310, endPoint x: 371, endPoint y: 303, distance: 30.1
click at [342, 309] on div "Page 3" at bounding box center [334, 318] width 50 height 24
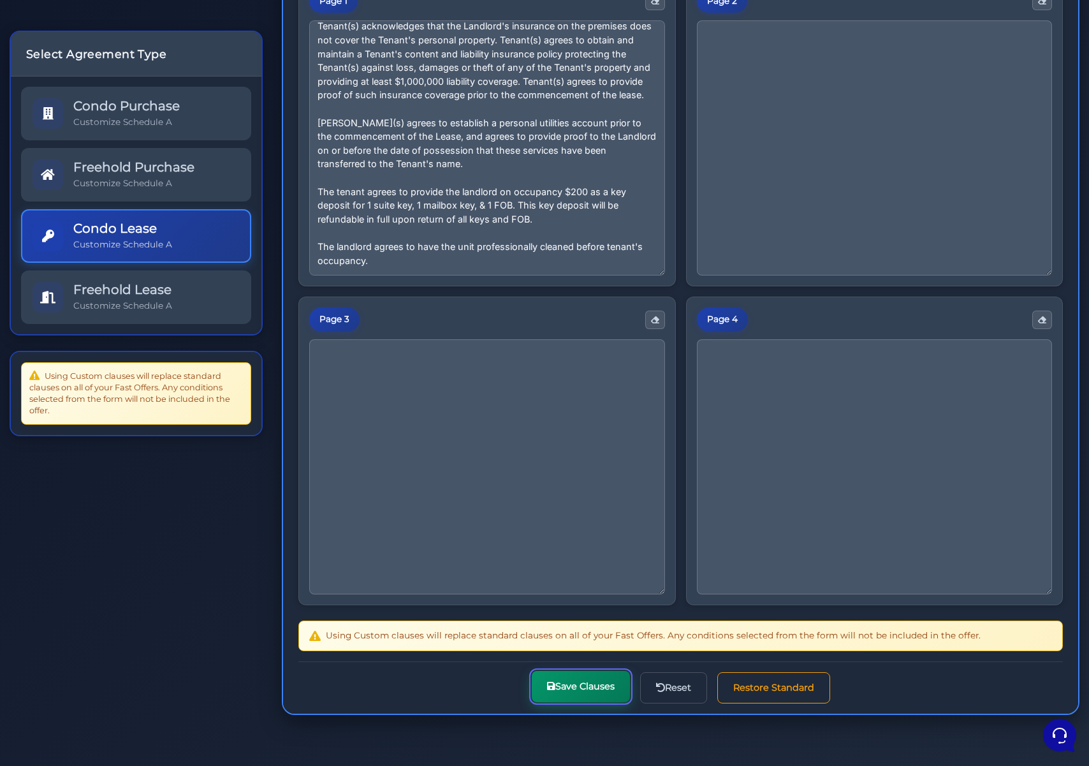
click at [595, 685] on button "Save Clauses" at bounding box center [581, 686] width 98 height 31
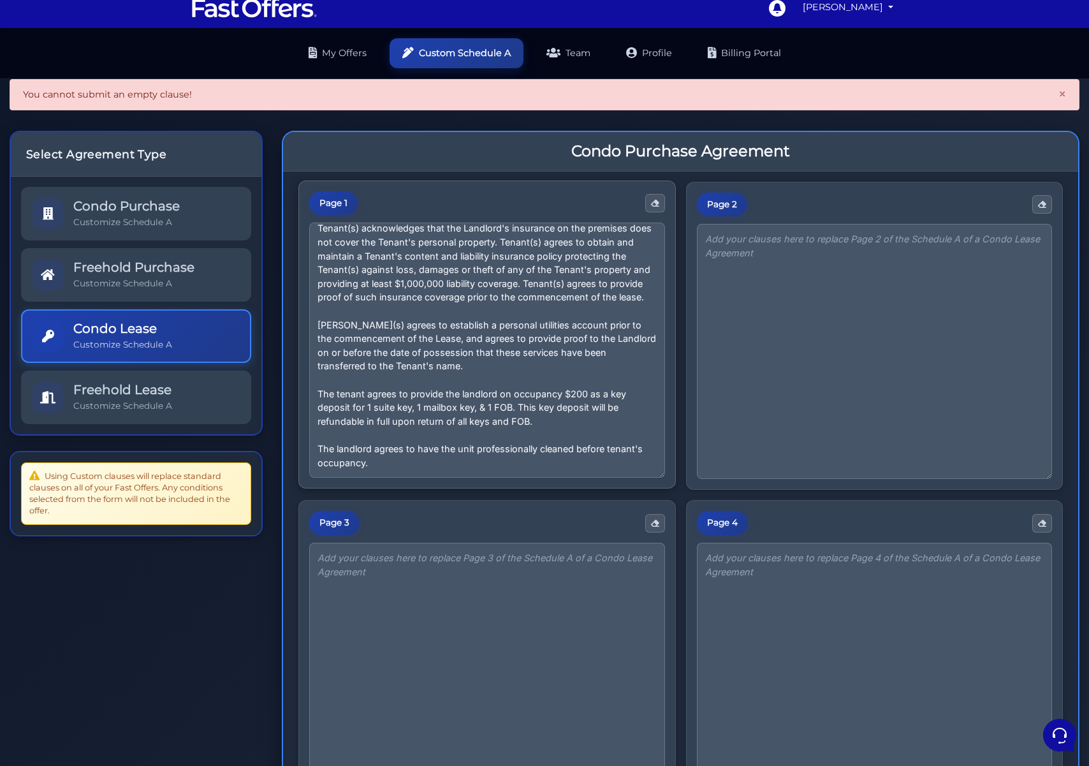
scroll to position [216, 0]
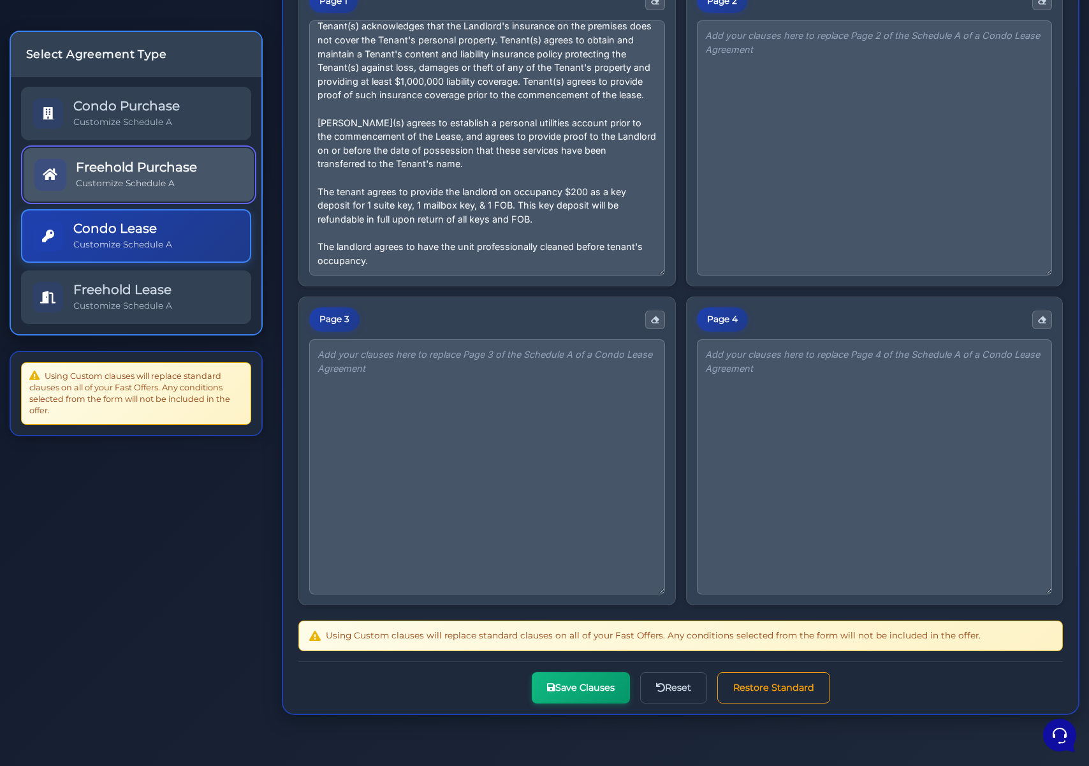
click at [147, 186] on p "Customize Schedule A" at bounding box center [136, 183] width 121 height 12
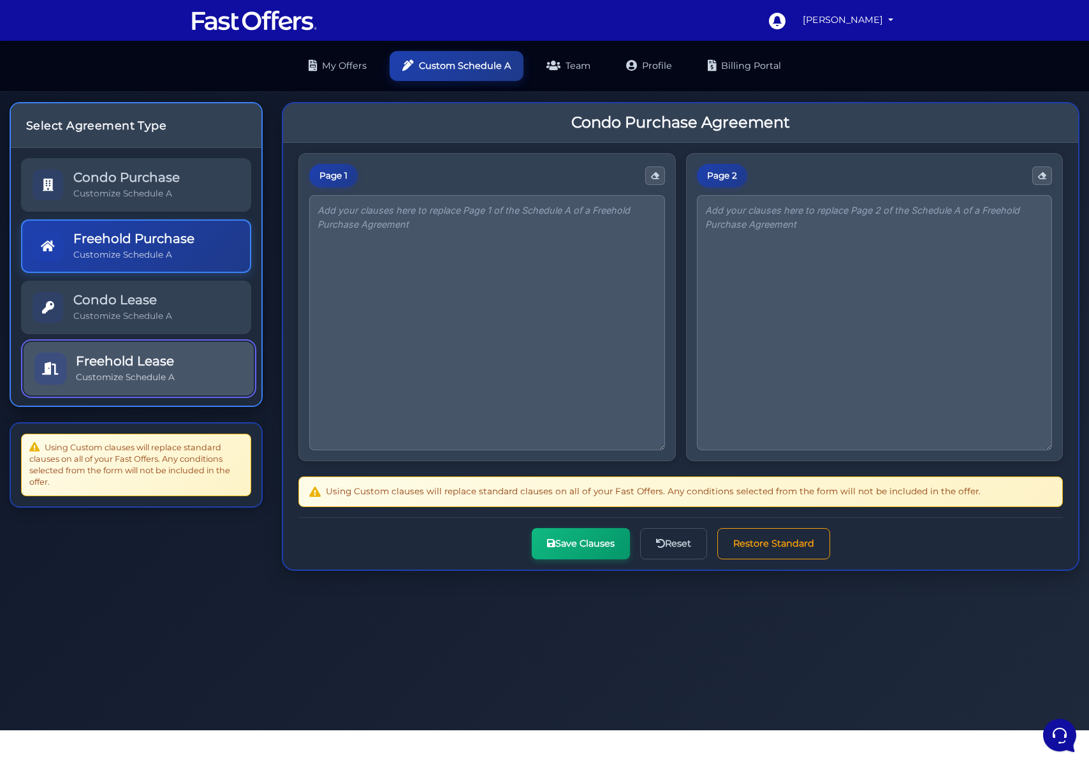
click at [168, 342] on link "Freehold Lease Customize Schedule A" at bounding box center [139, 369] width 230 height 54
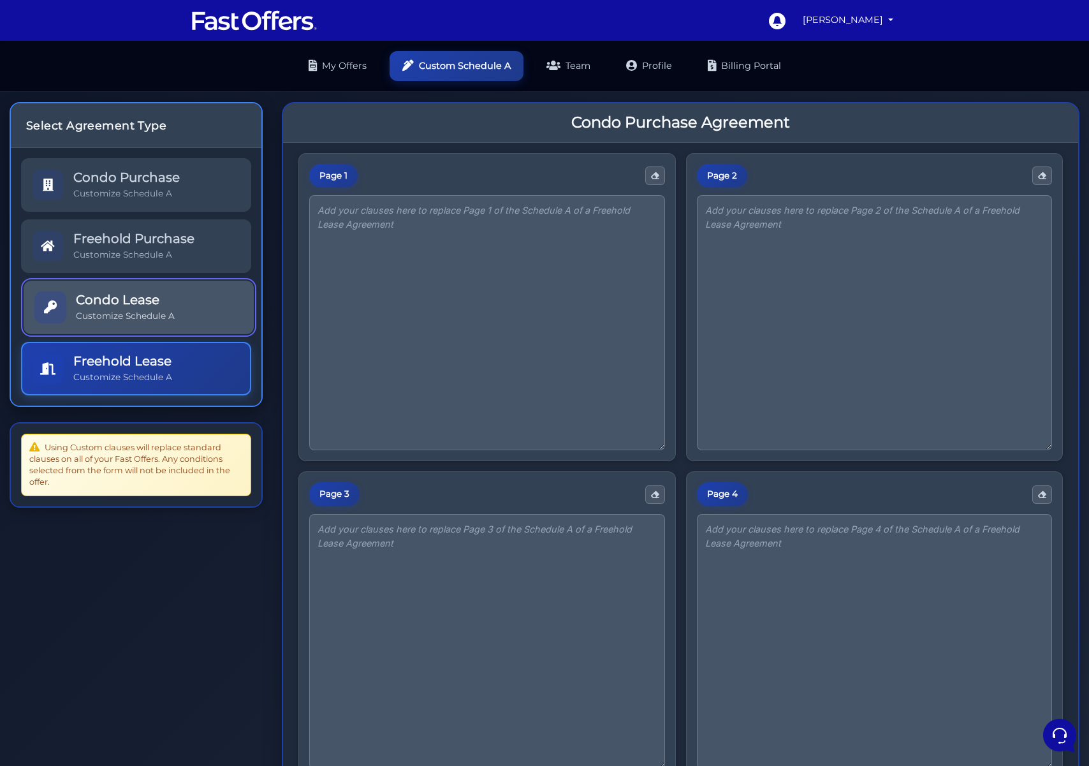
click at [166, 296] on h5 "Condo Lease" at bounding box center [125, 299] width 99 height 15
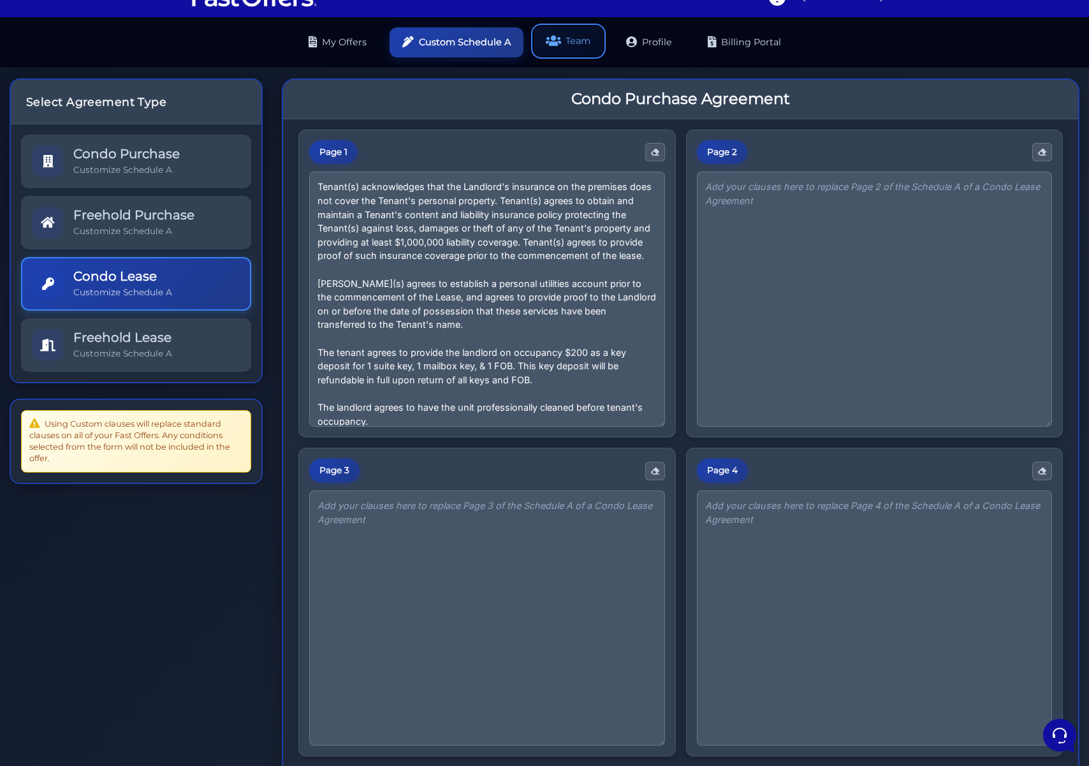
click at [560, 51] on link "Team" at bounding box center [568, 41] width 69 height 30
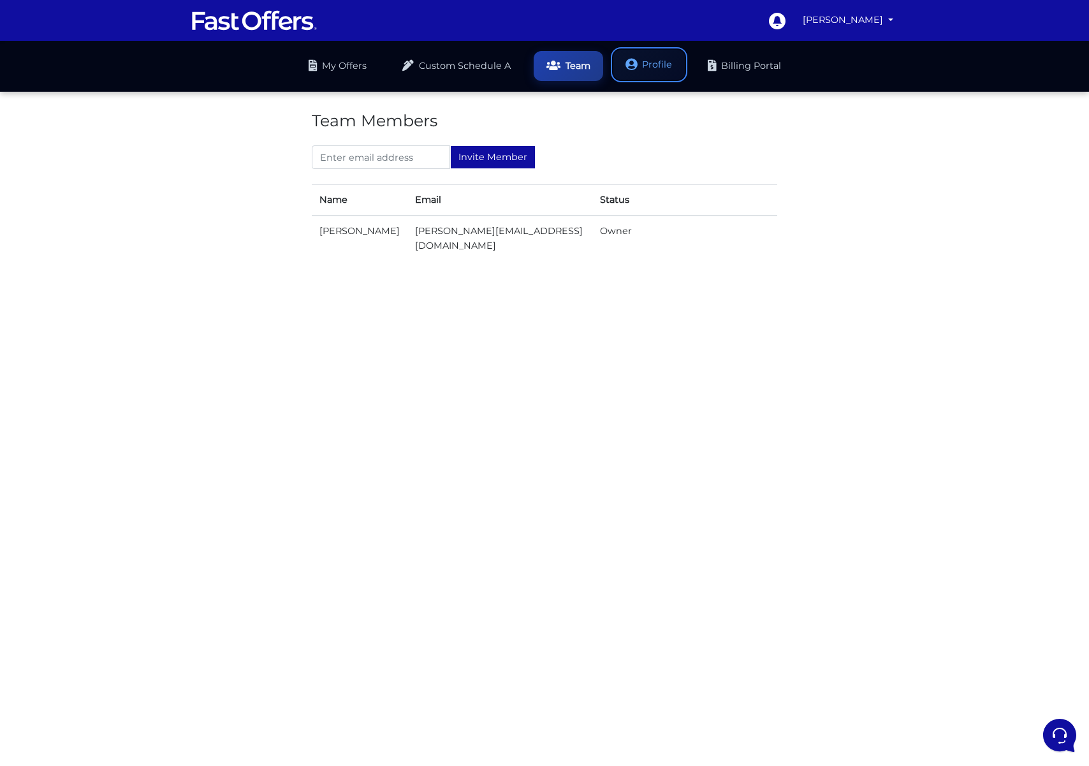
click at [664, 68] on link "Profile" at bounding box center [648, 65] width 71 height 30
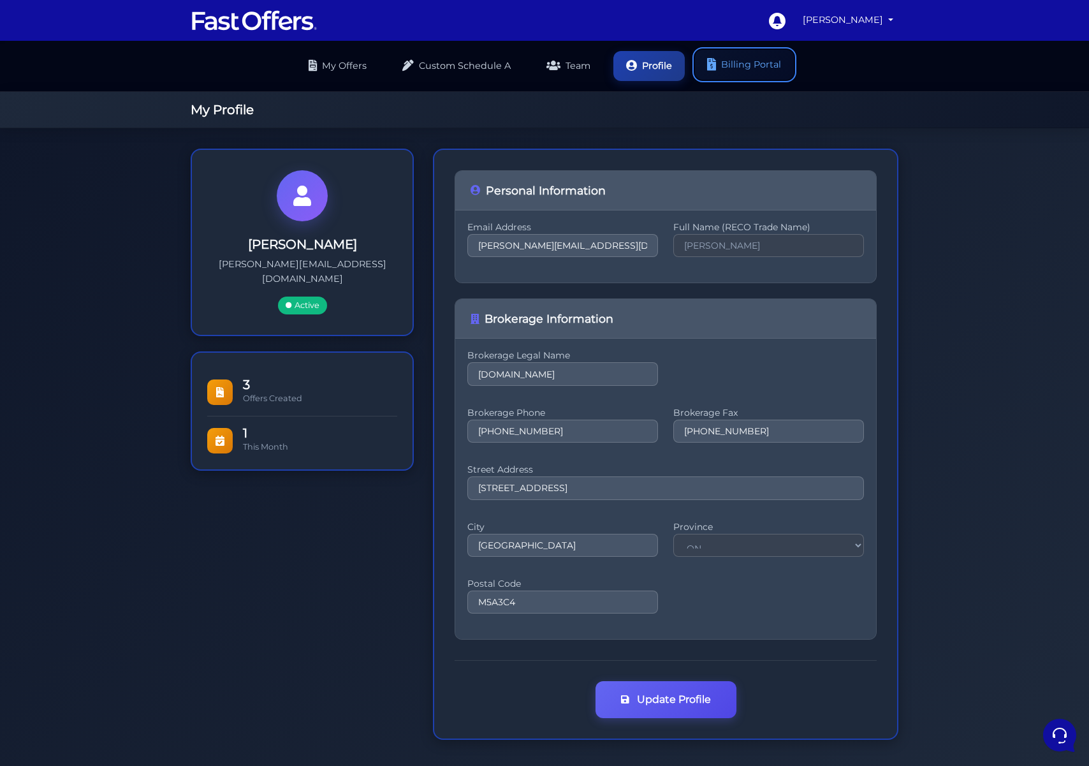
click at [751, 68] on link "Billing Portal" at bounding box center [744, 65] width 99 height 30
click at [346, 66] on link "My Offers" at bounding box center [338, 65] width 84 height 30
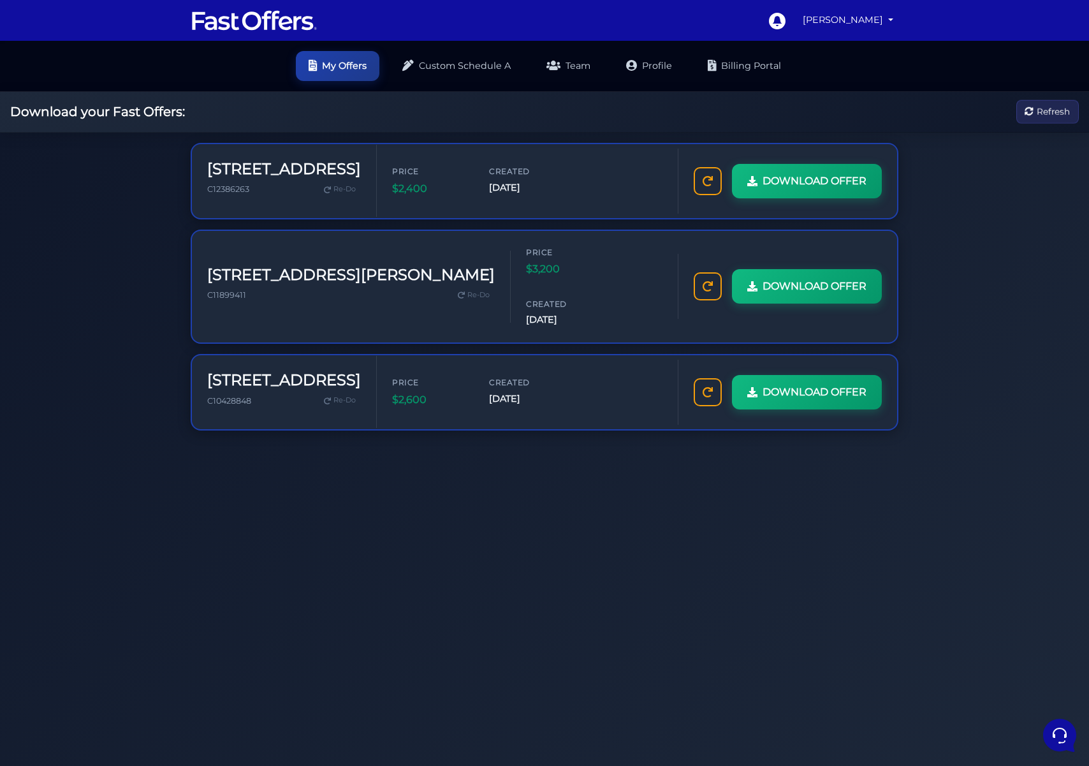
click at [196, 29] on img at bounding box center [254, 20] width 127 height 24
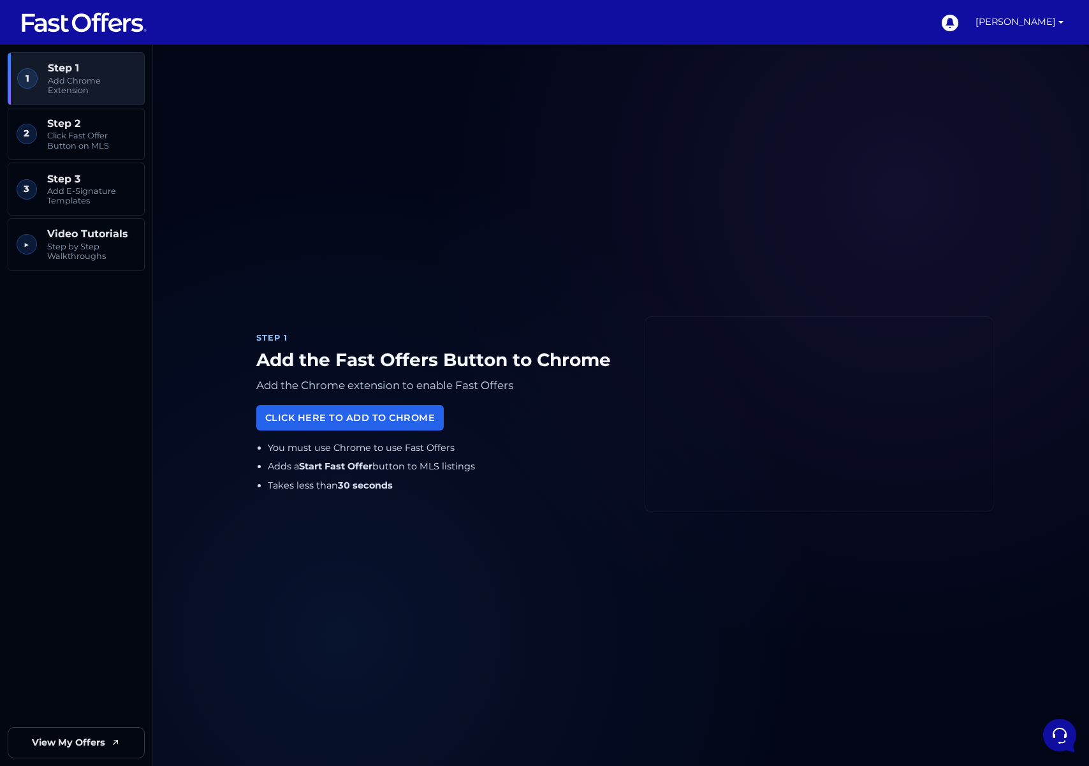
click at [96, 25] on img at bounding box center [83, 22] width 127 height 24
click at [109, 133] on span "Click Fast Offer Button on MLS" at bounding box center [91, 141] width 89 height 20
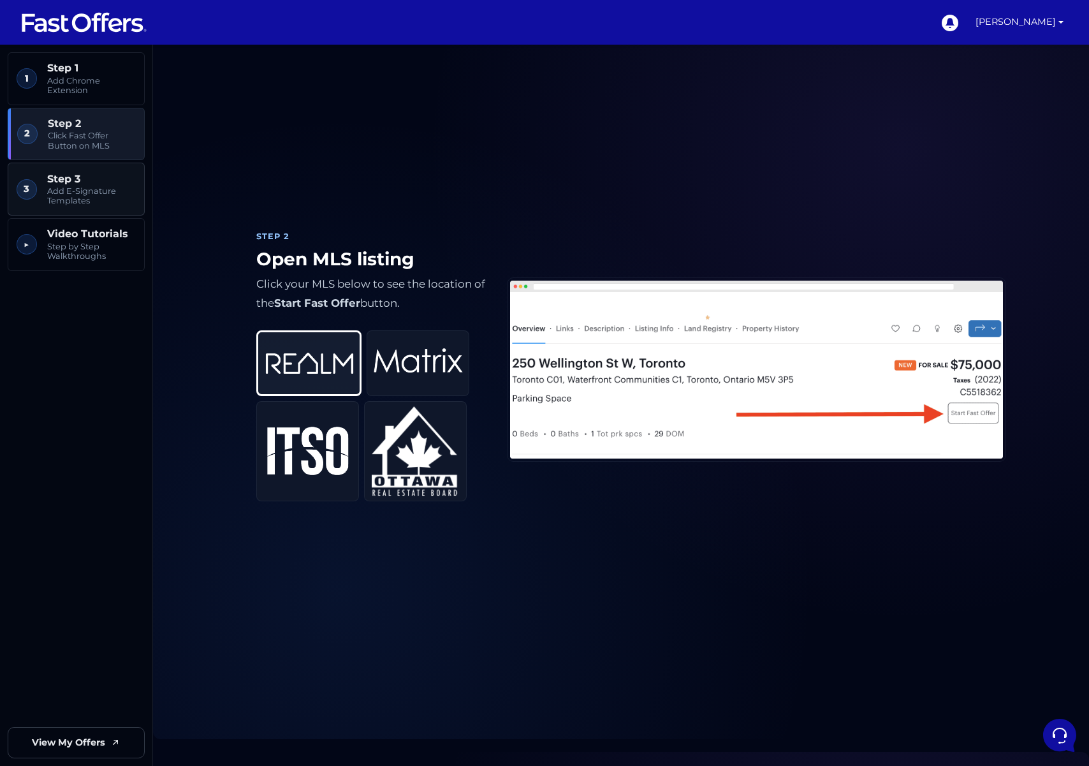
click at [110, 186] on span "Add E-Signature Templates" at bounding box center [91, 196] width 89 height 20
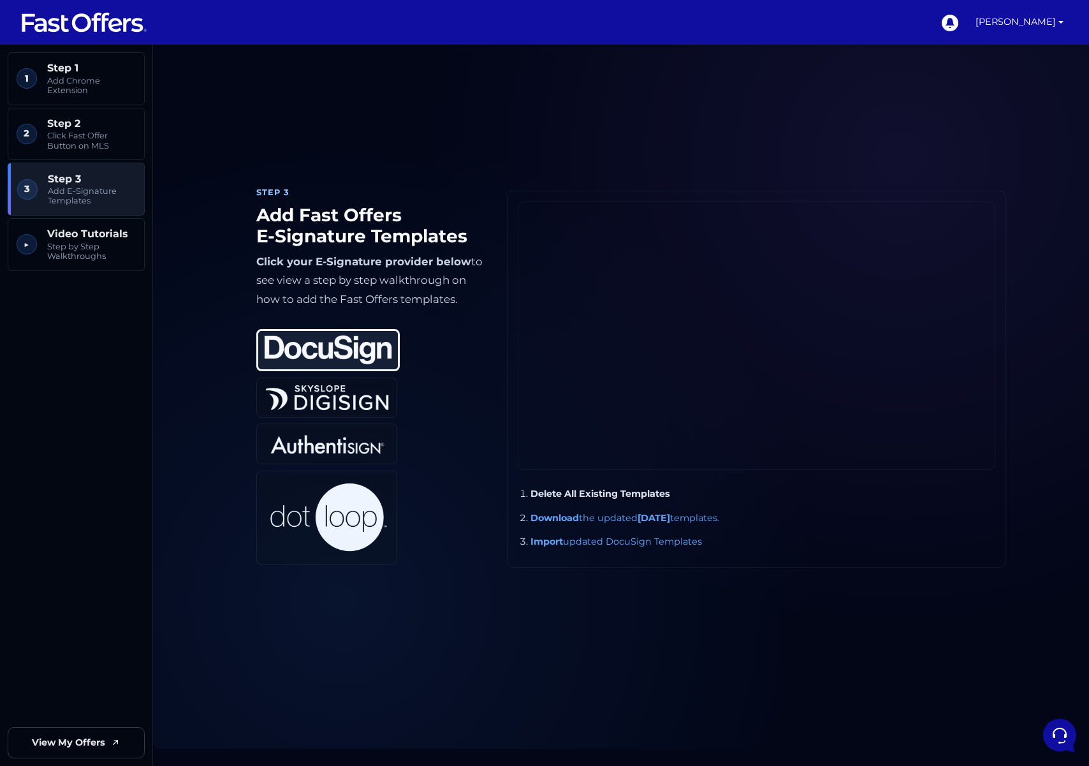
scroll to position [1548, 0]
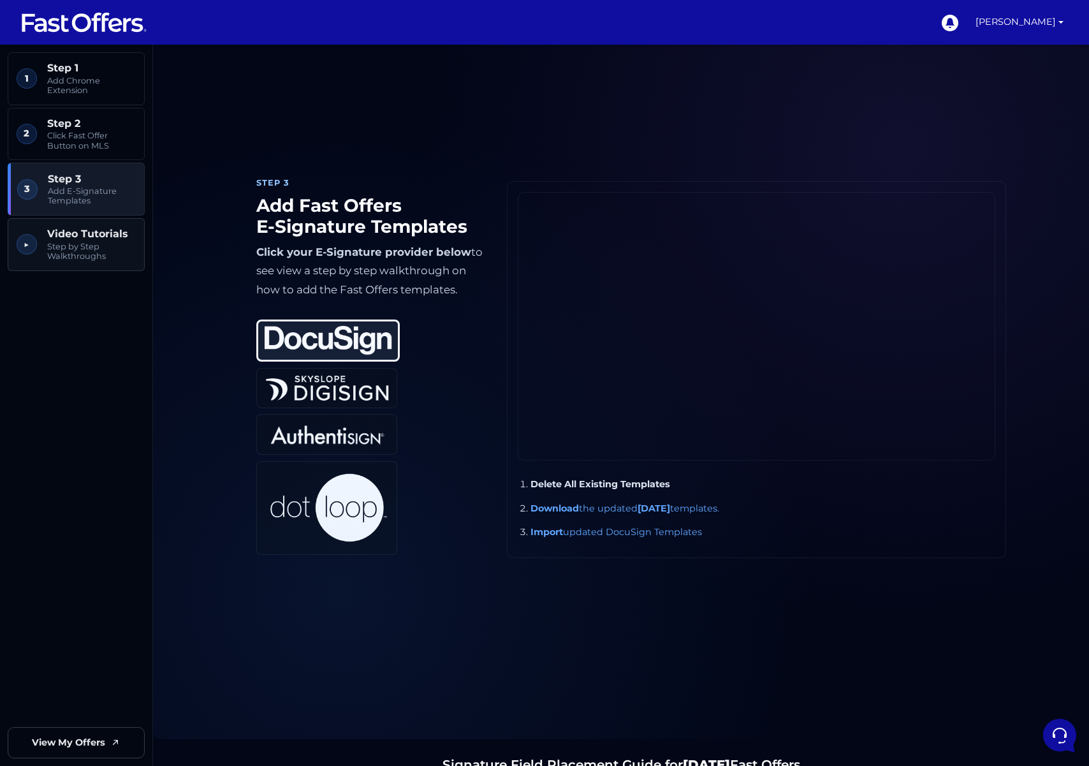
click at [106, 242] on span "Step by Step Walkthroughs" at bounding box center [91, 252] width 89 height 20
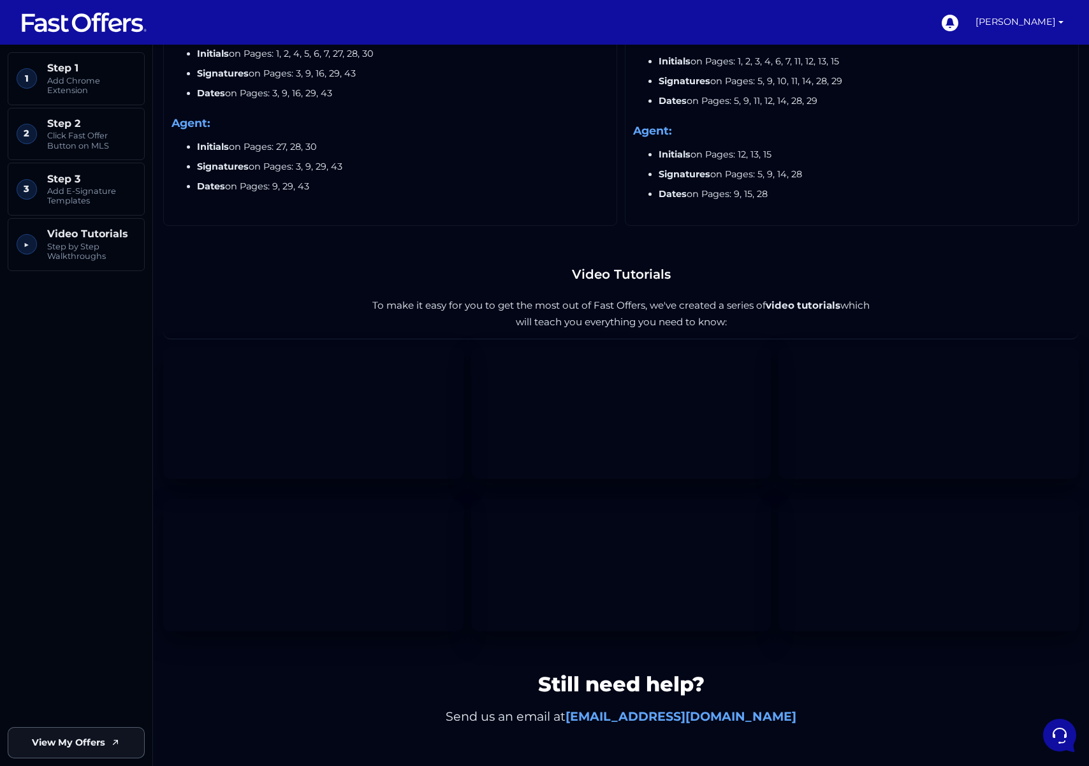
scroll to position [2456, 0]
click at [104, 741] on span "View My Offers" at bounding box center [68, 742] width 73 height 15
